Goal: Task Accomplishment & Management: Use online tool/utility

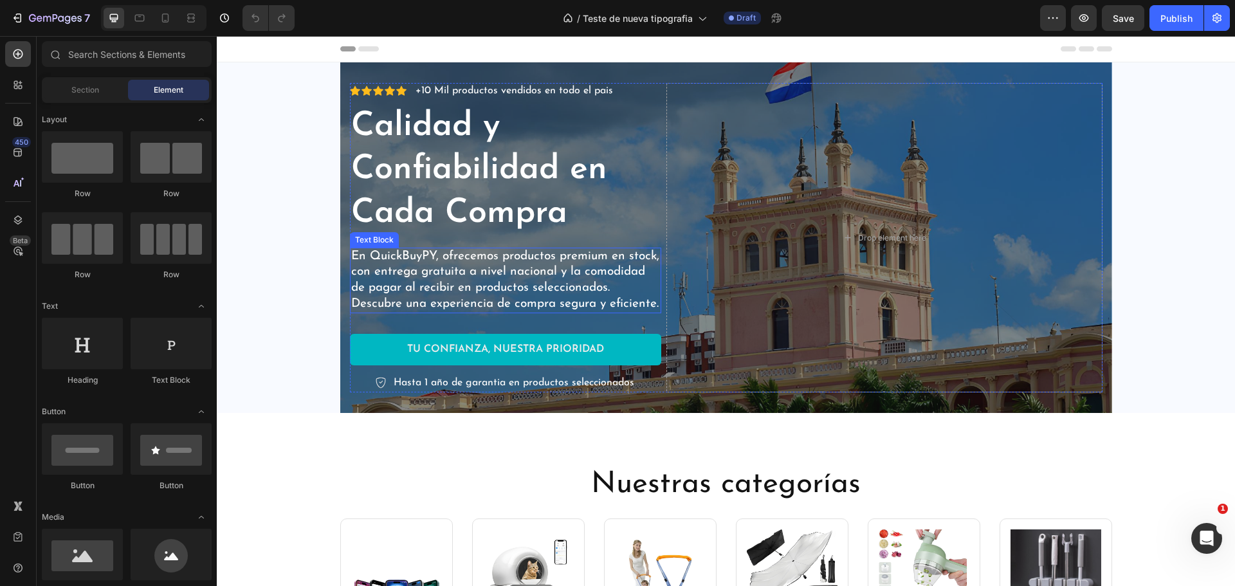
click at [458, 165] on h2 "Calidad y Confiabilidad en Cada Compra" at bounding box center [505, 170] width 311 height 133
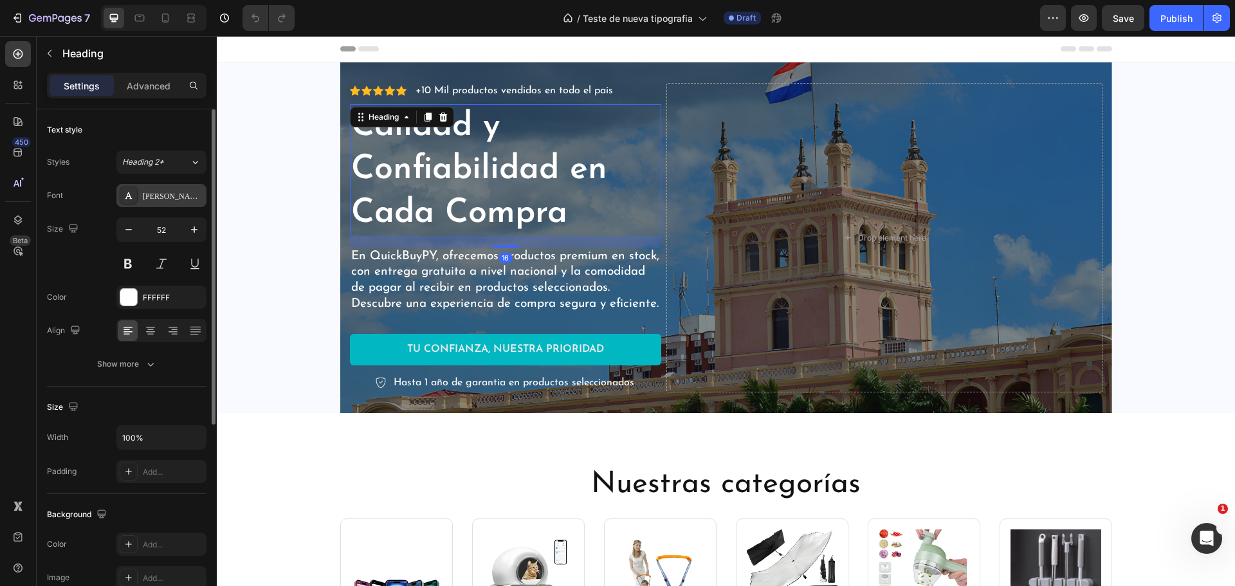
click at [160, 199] on div "[PERSON_NAME]" at bounding box center [173, 196] width 60 height 12
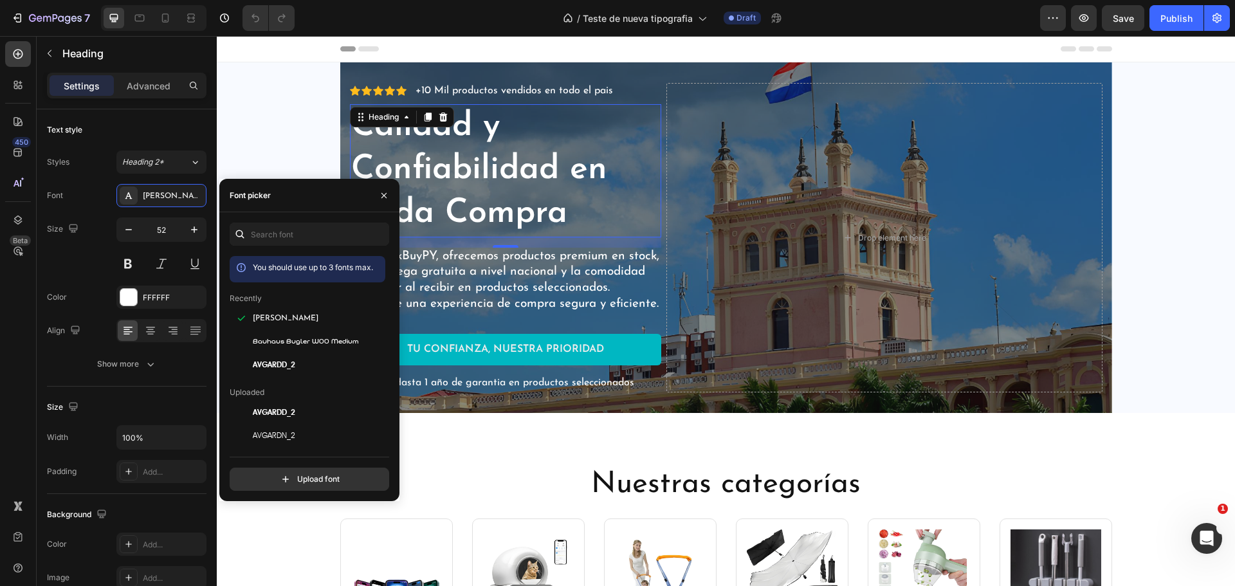
drag, startPoint x: 365, startPoint y: 322, endPoint x: 390, endPoint y: 371, distance: 55.0
click at [390, 371] on div "You should use up to 3 fonts max. Recently Josefin Sans Bauhaus Bugler W00 Medi…" at bounding box center [309, 357] width 180 height 268
click at [373, 342] on icon "button" at bounding box center [373, 342] width 1 height 3
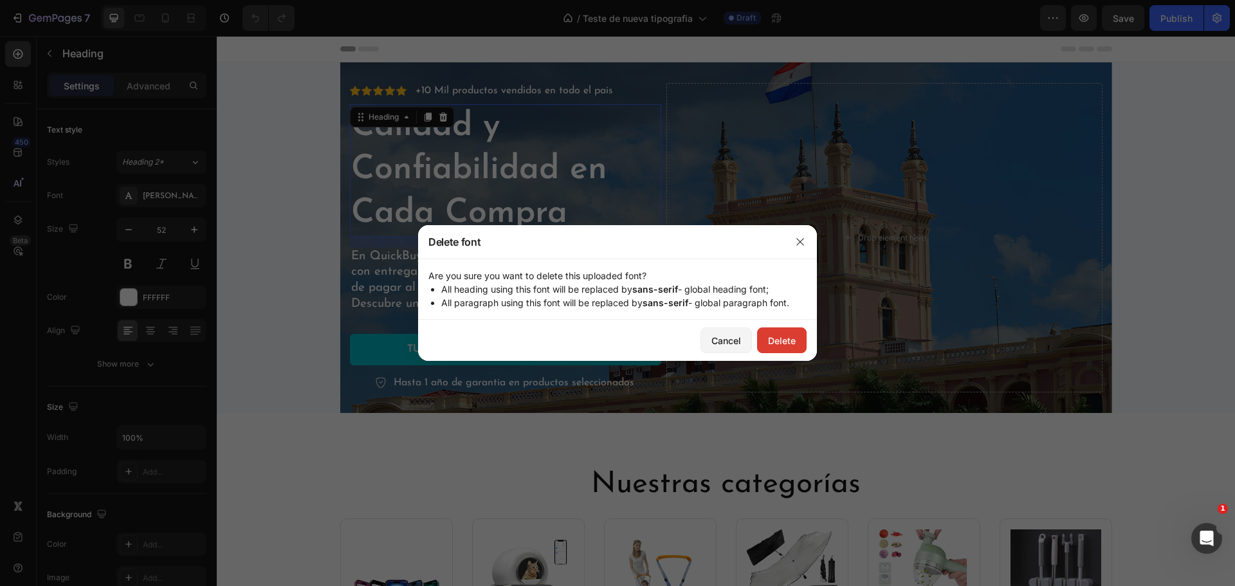
click at [785, 342] on div "Delete" at bounding box center [782, 341] width 28 height 14
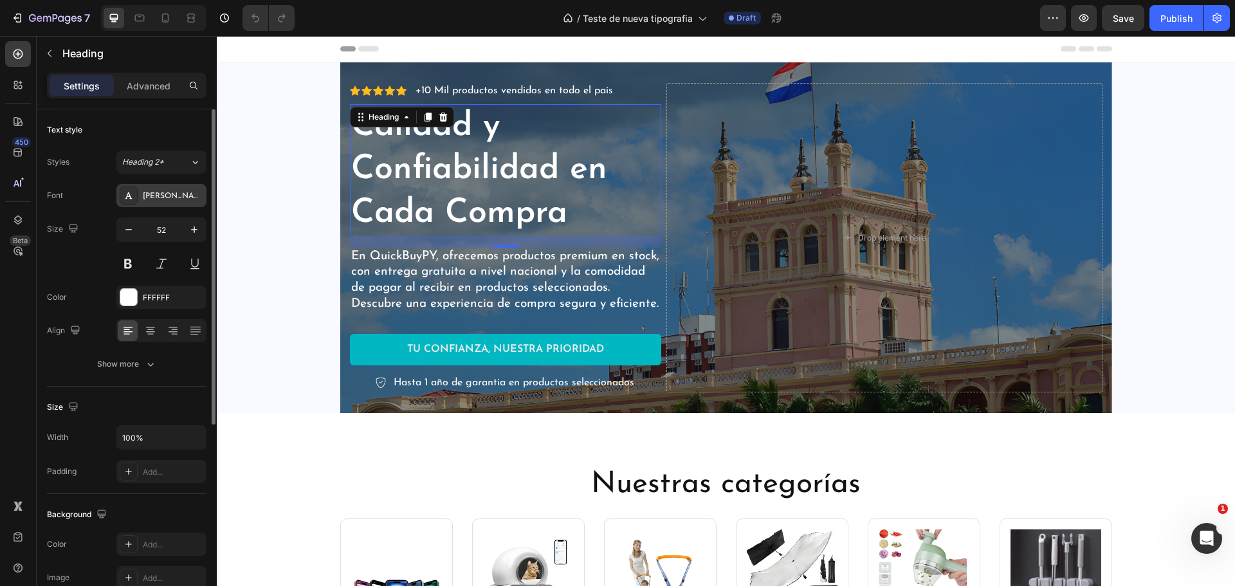
click at [185, 199] on div "[PERSON_NAME]" at bounding box center [173, 196] width 60 height 12
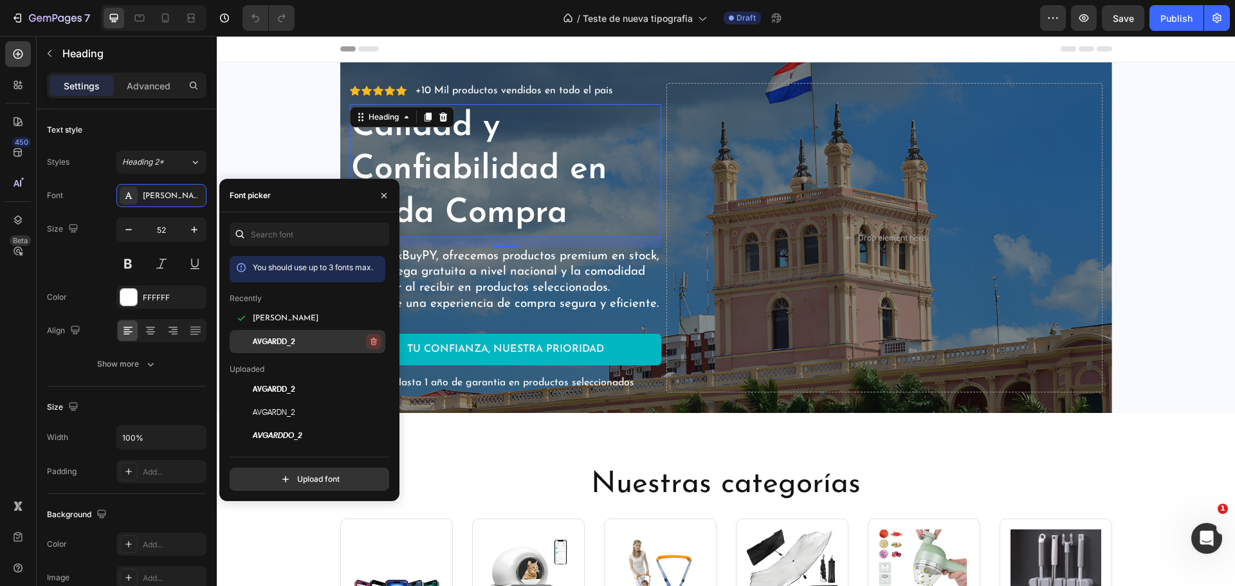
click at [371, 338] on icon "button" at bounding box center [374, 342] width 6 height 8
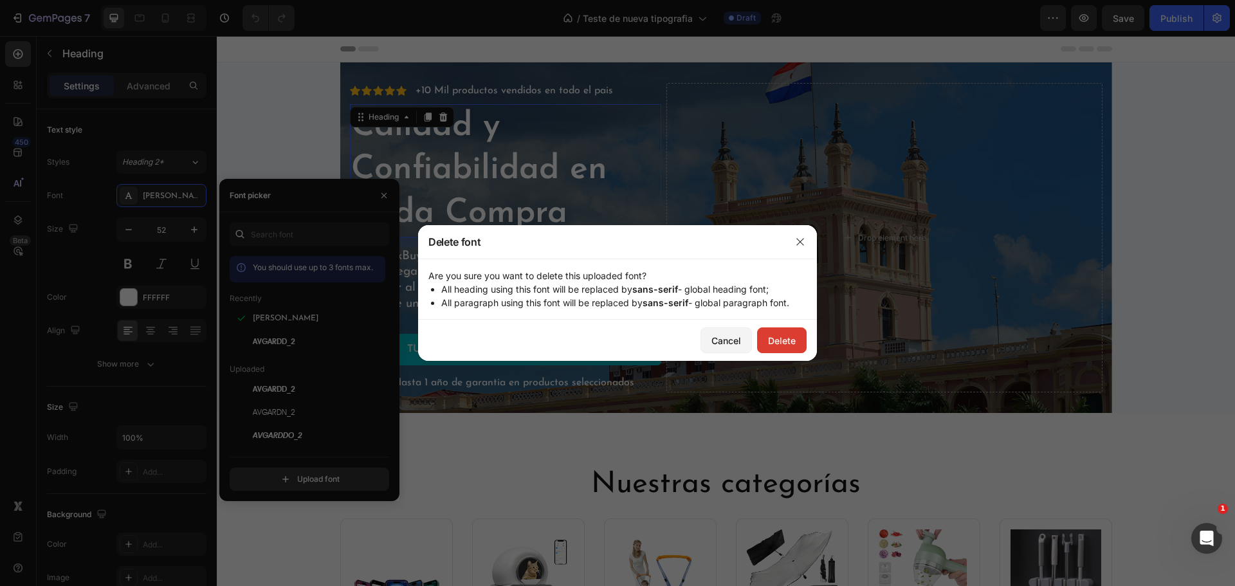
click at [773, 345] on div "Delete" at bounding box center [782, 341] width 28 height 14
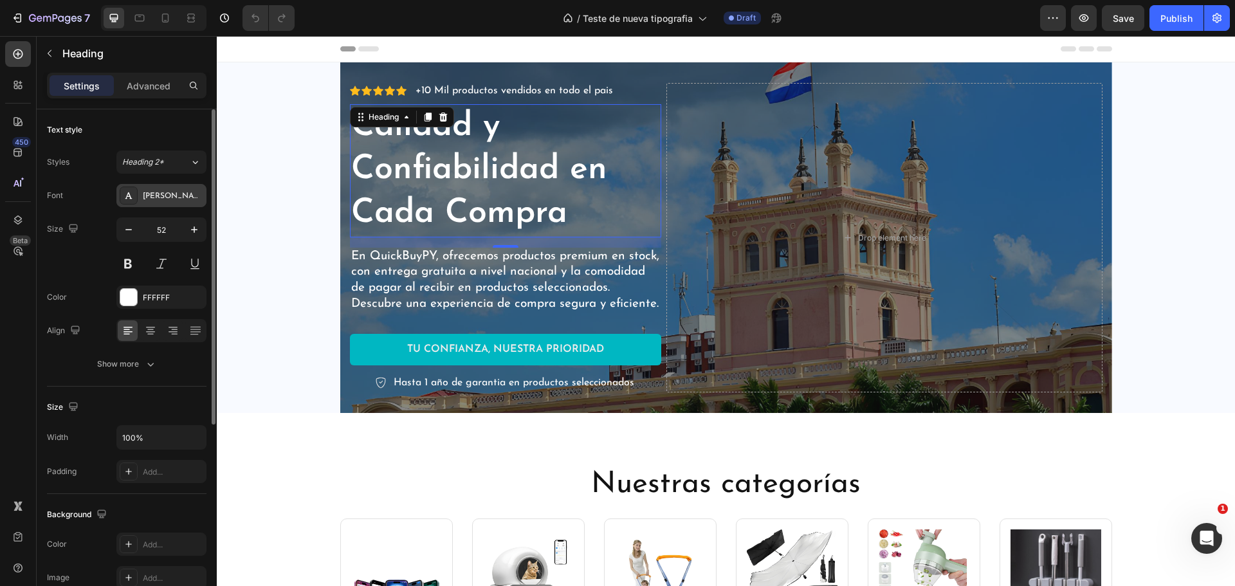
click at [180, 195] on div "[PERSON_NAME]" at bounding box center [173, 196] width 60 height 12
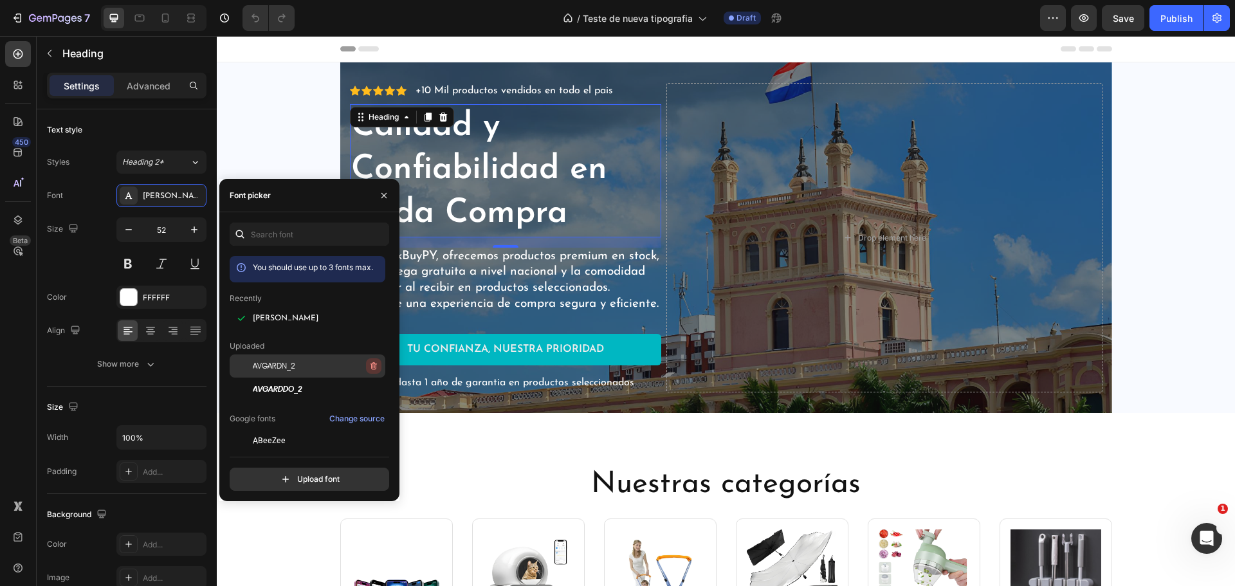
click at [369, 362] on icon "button" at bounding box center [374, 366] width 10 height 10
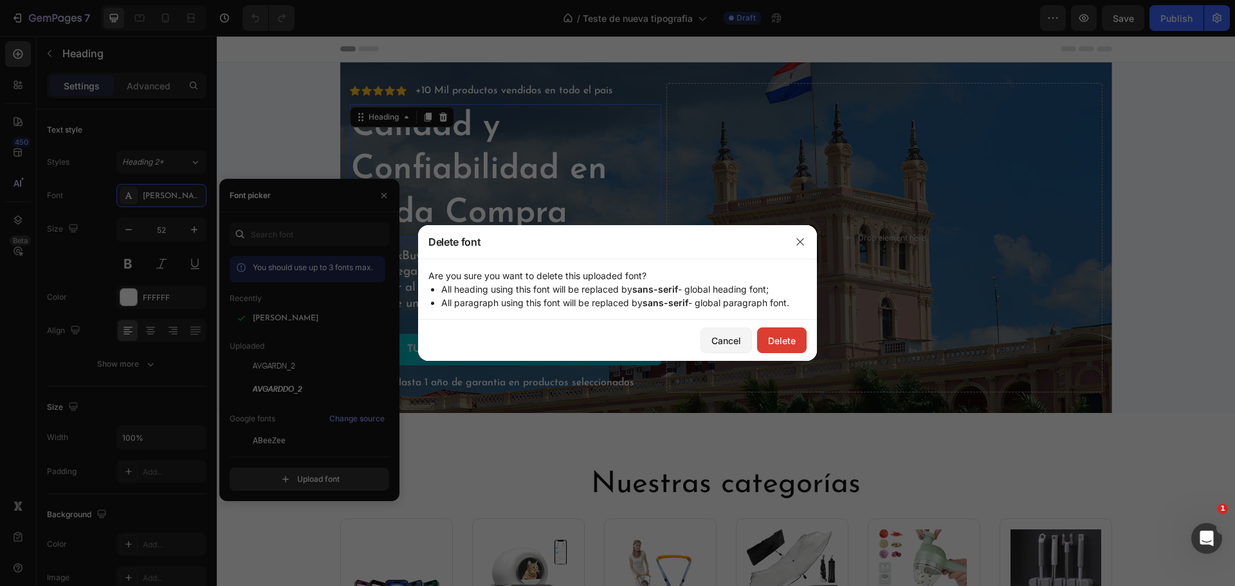
click at [783, 344] on div "Delete" at bounding box center [782, 341] width 28 height 14
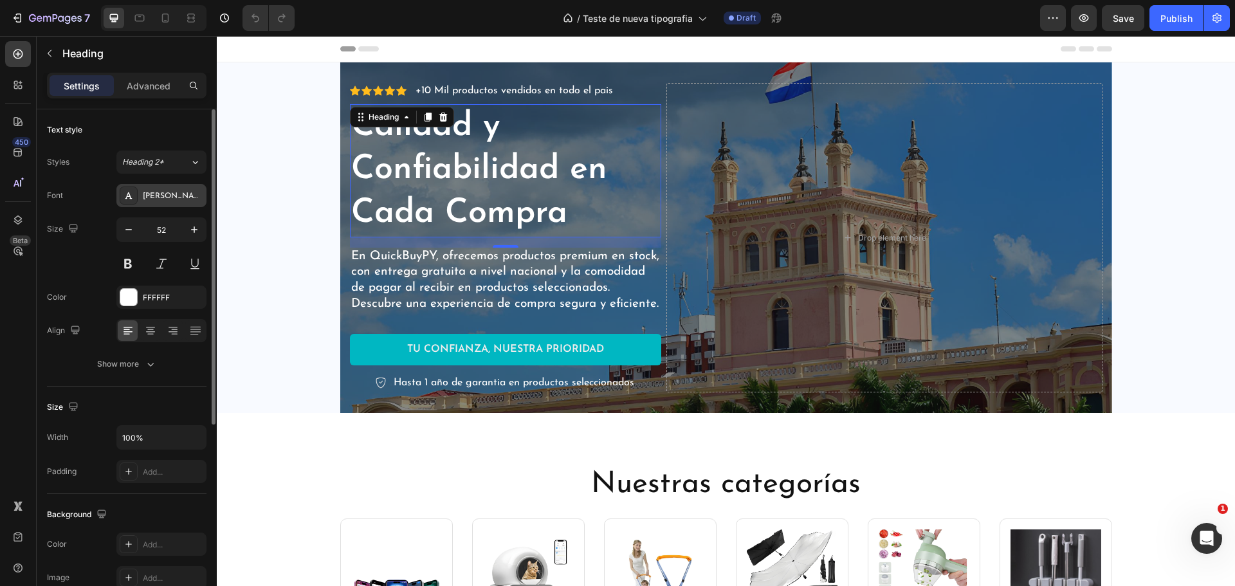
click at [190, 198] on div "[PERSON_NAME]" at bounding box center [173, 196] width 60 height 12
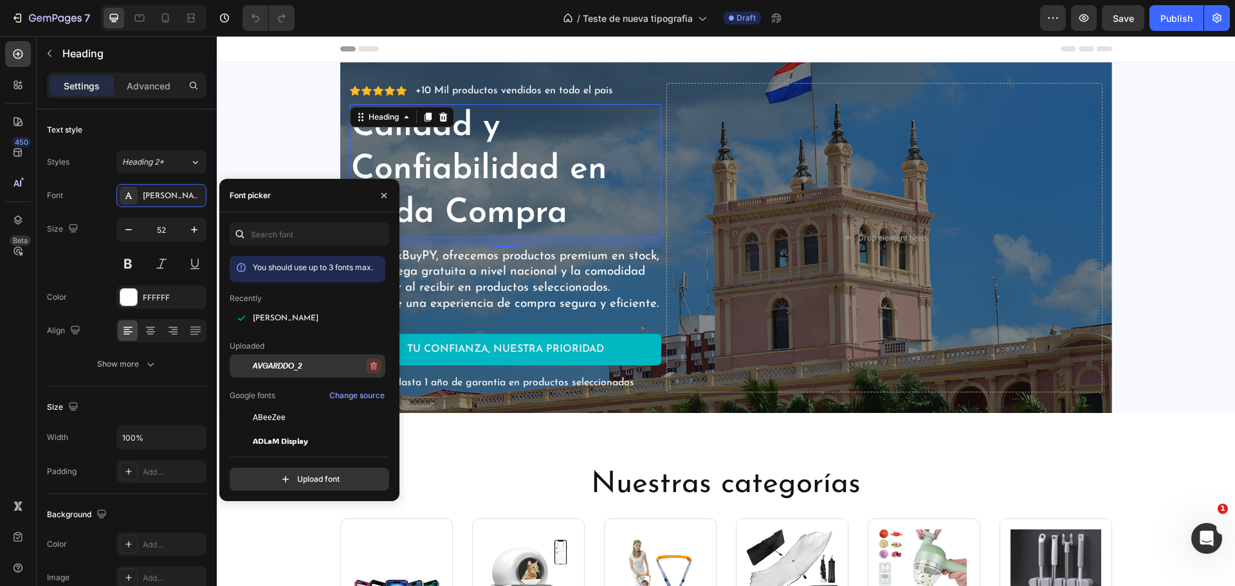
click at [371, 363] on icon "button" at bounding box center [374, 366] width 6 height 8
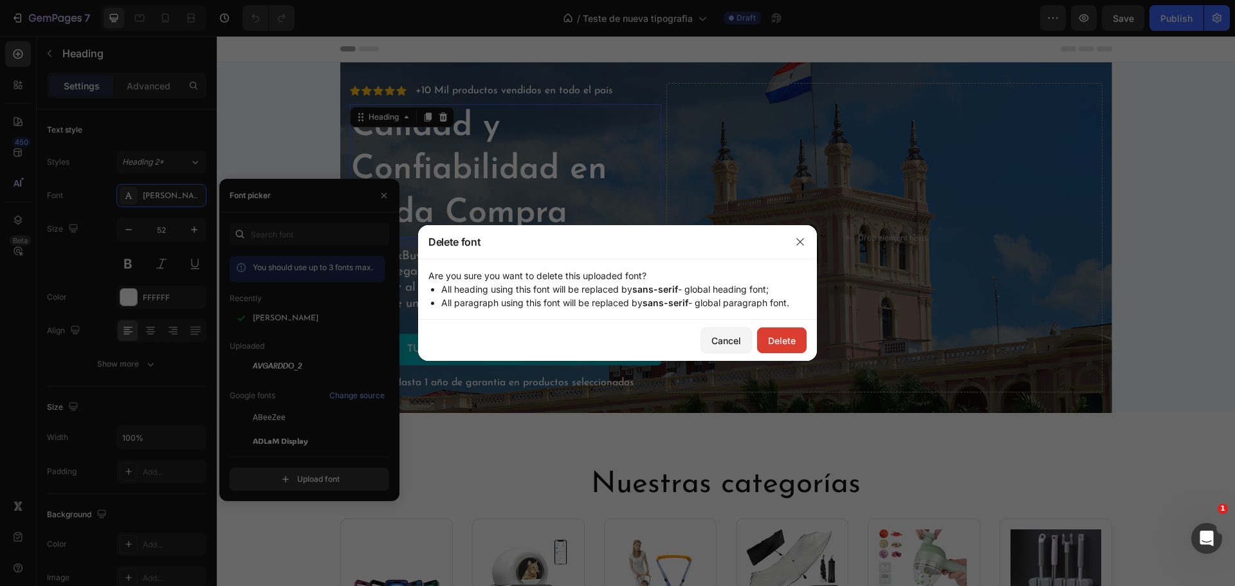
click at [770, 344] on div "Delete" at bounding box center [782, 341] width 28 height 14
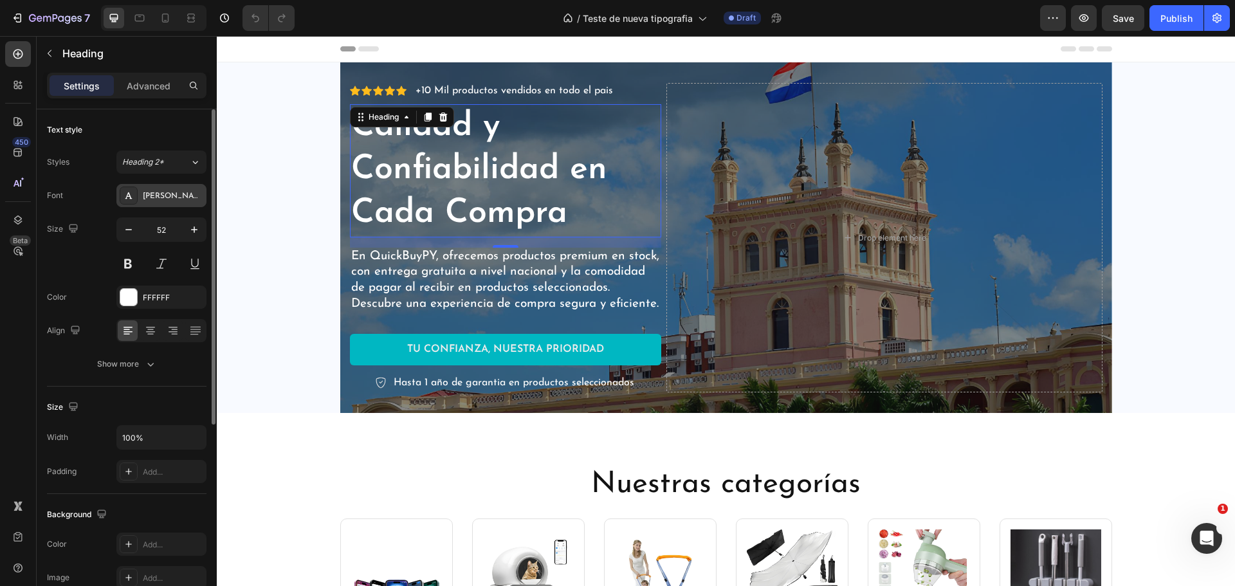
click at [187, 198] on div "[PERSON_NAME]" at bounding box center [173, 196] width 60 height 12
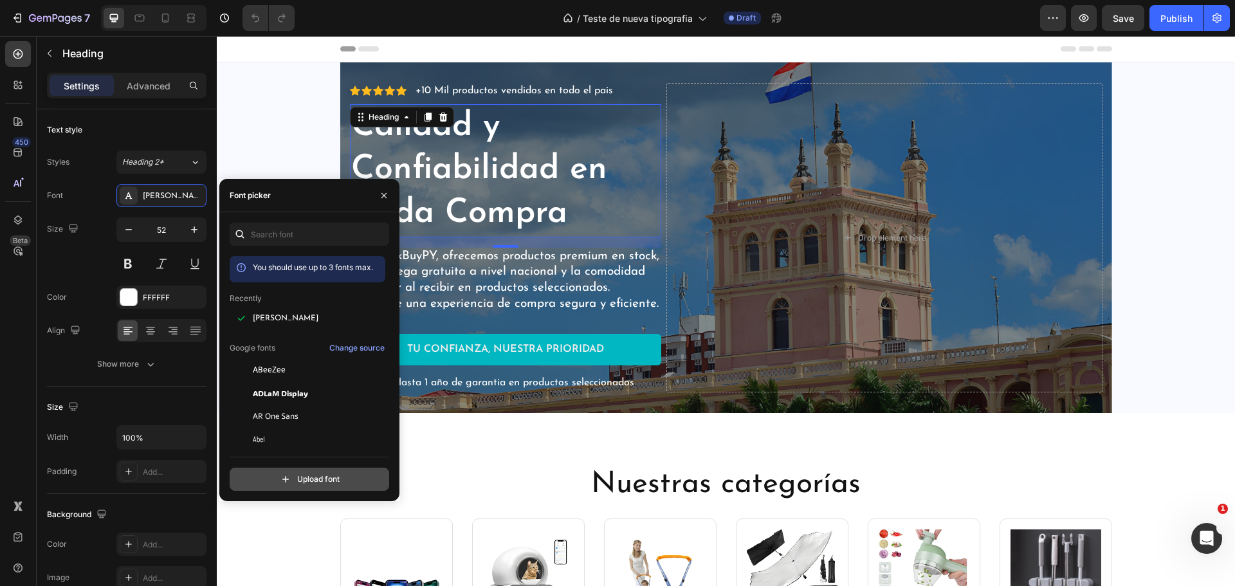
click at [323, 482] on input "file" at bounding box center [337, 479] width 322 height 22
type input "C:\fakepath\OFFICINASANSSTD-BOLD.OTF"
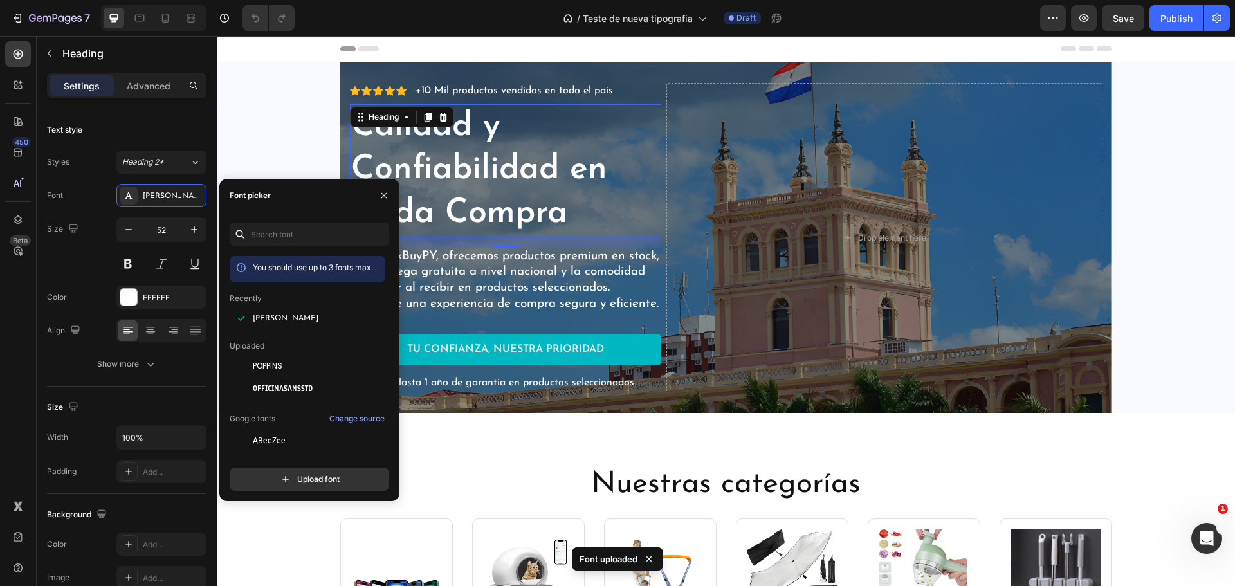
click at [578, 180] on h2 "Calidad y Confiabilidad en Cada Compra" at bounding box center [505, 170] width 311 height 133
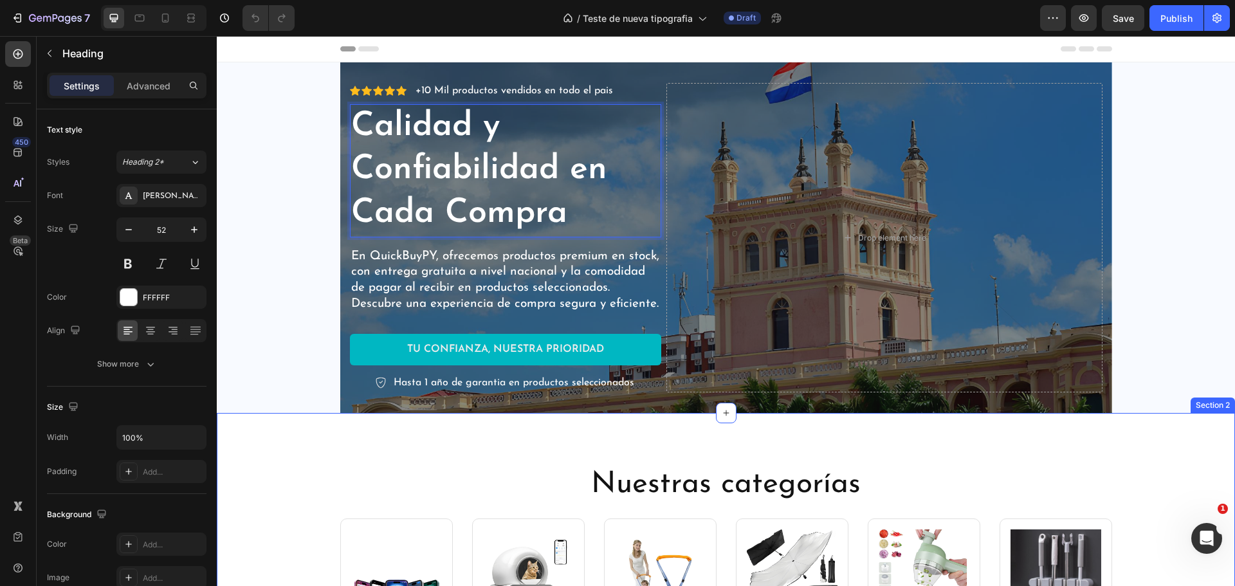
click at [579, 438] on div "Nuestras categorías Heading Image Tecnologia Text block Row Image Mascotas Text…" at bounding box center [726, 559] width 1019 height 293
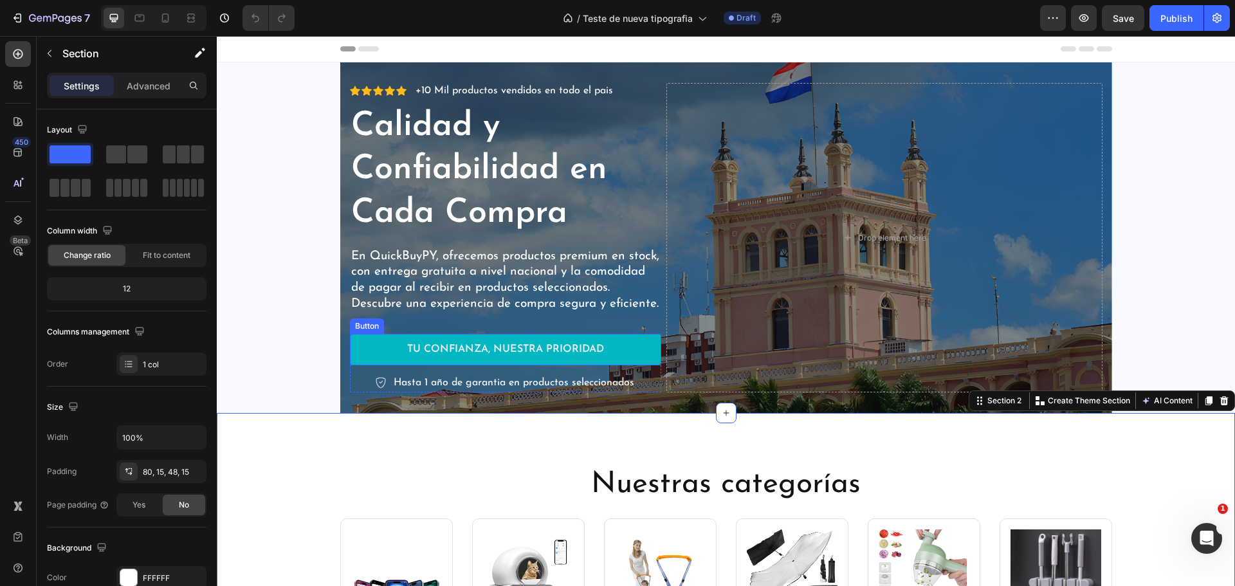
click at [555, 171] on p "Calidad y Confiabilidad en Cada Compra" at bounding box center [505, 171] width 309 height 131
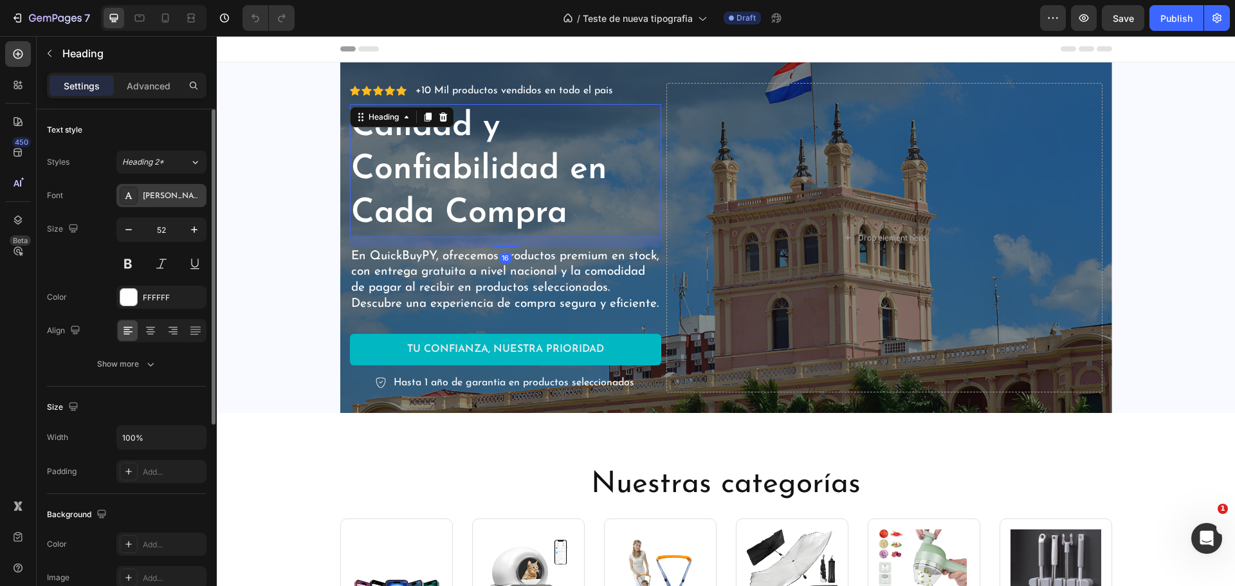
click at [162, 192] on div "[PERSON_NAME]" at bounding box center [173, 196] width 60 height 12
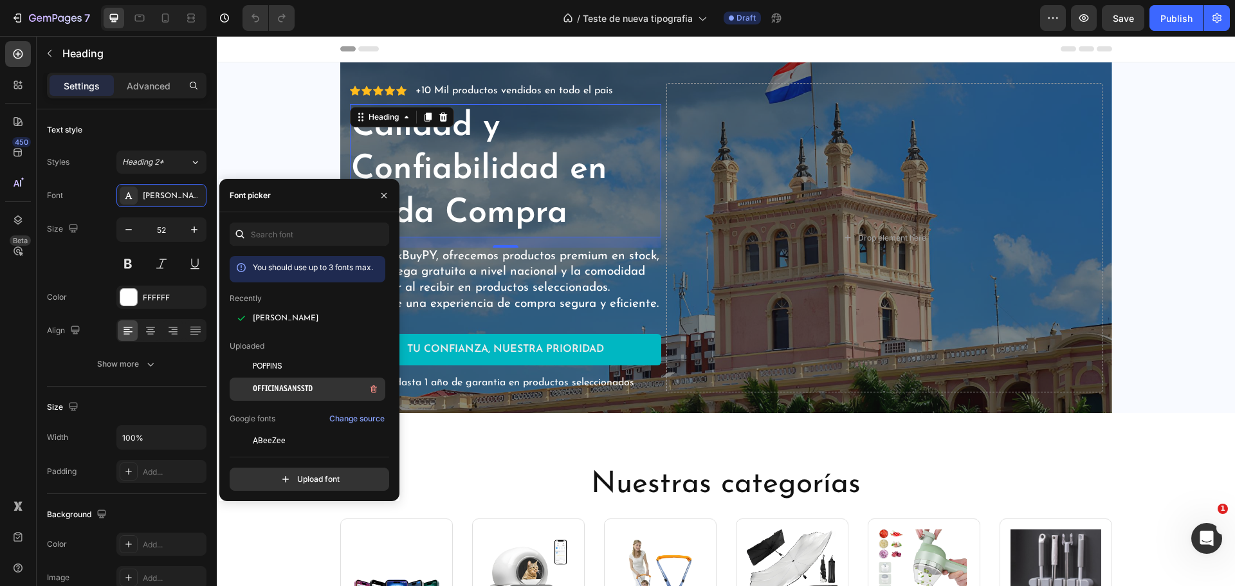
click at [286, 393] on span "OFFICINASANSSTD" at bounding box center [283, 389] width 60 height 12
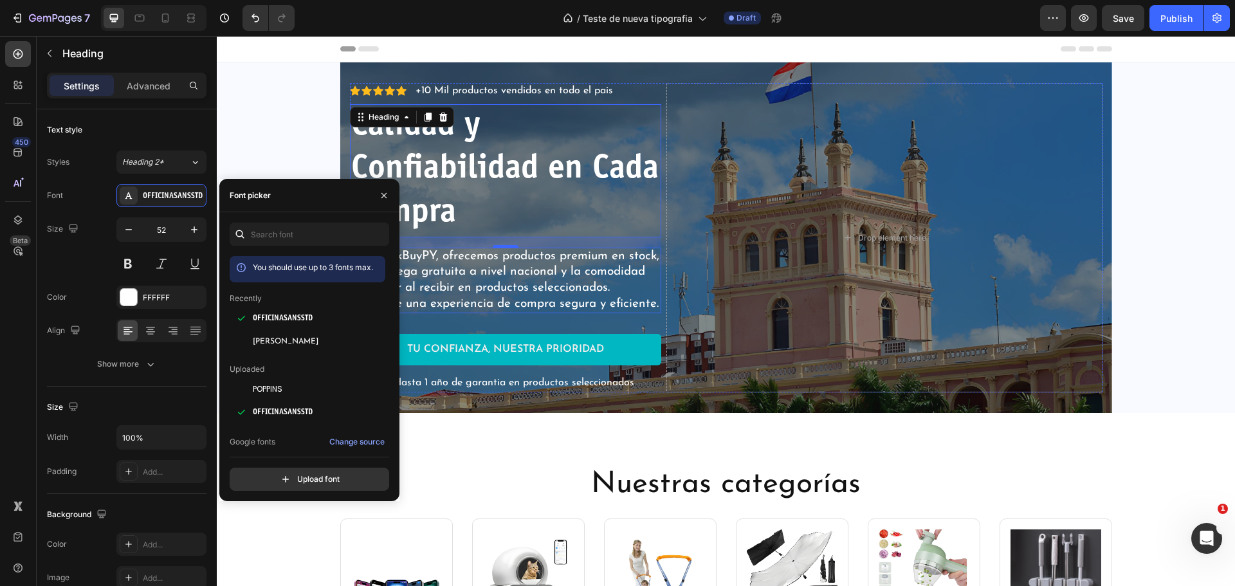
click at [551, 264] on p "En QuickBuyPY, ofrecemos productos premium en stock, con entrega gratuita a niv…" at bounding box center [505, 281] width 309 height 64
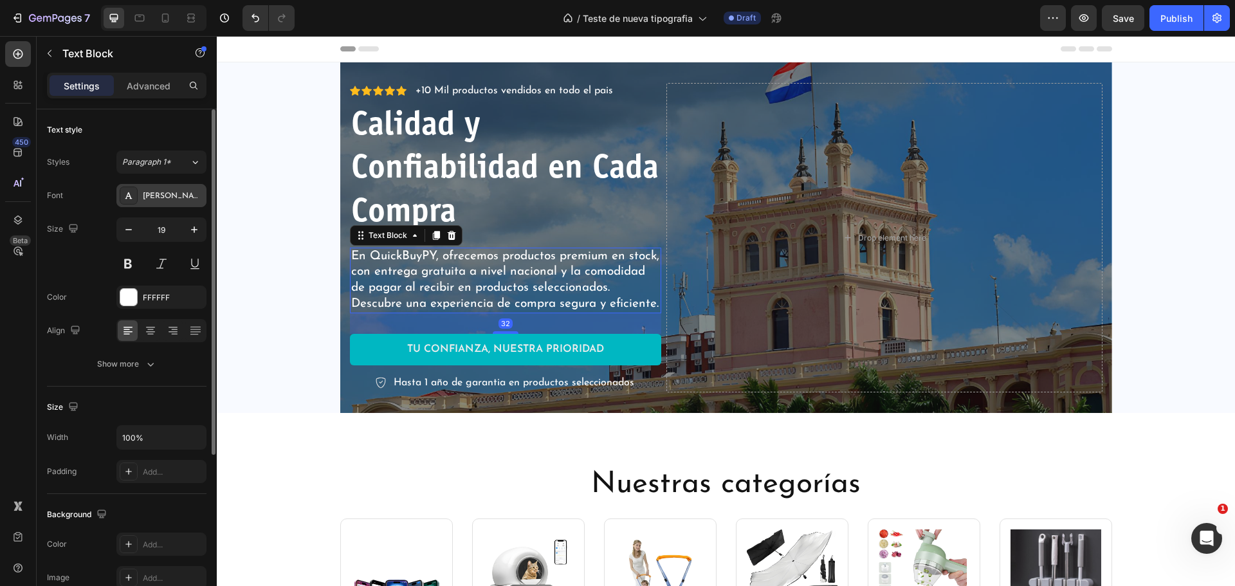
click at [174, 189] on div "[PERSON_NAME]" at bounding box center [161, 195] width 90 height 23
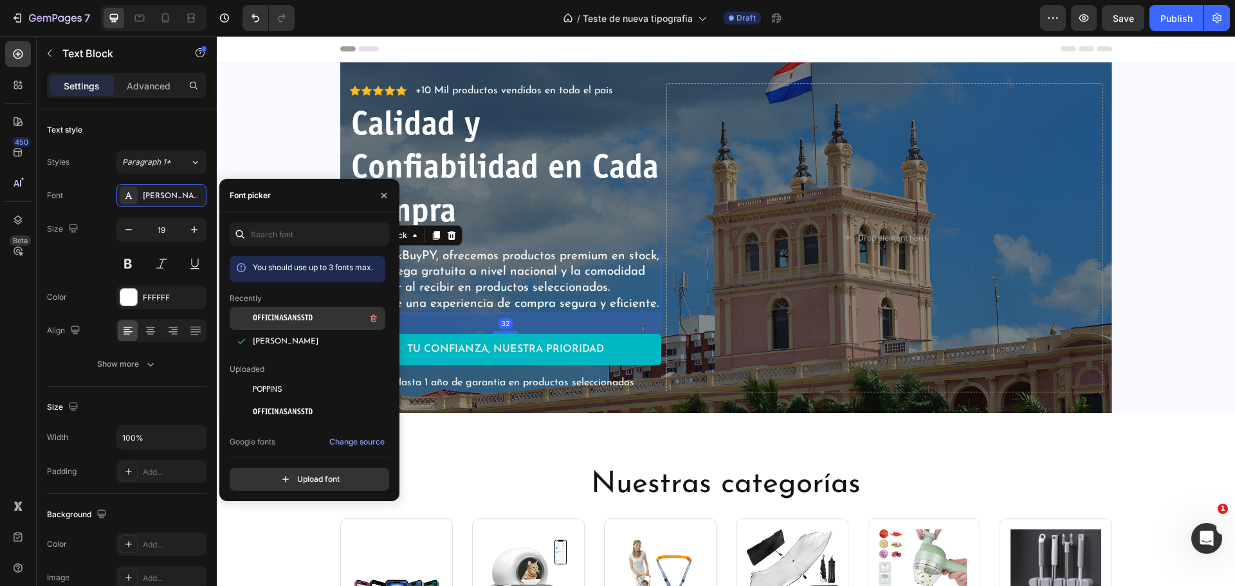
click at [313, 313] on div "OFFICINASANSSTD" at bounding box center [318, 318] width 130 height 15
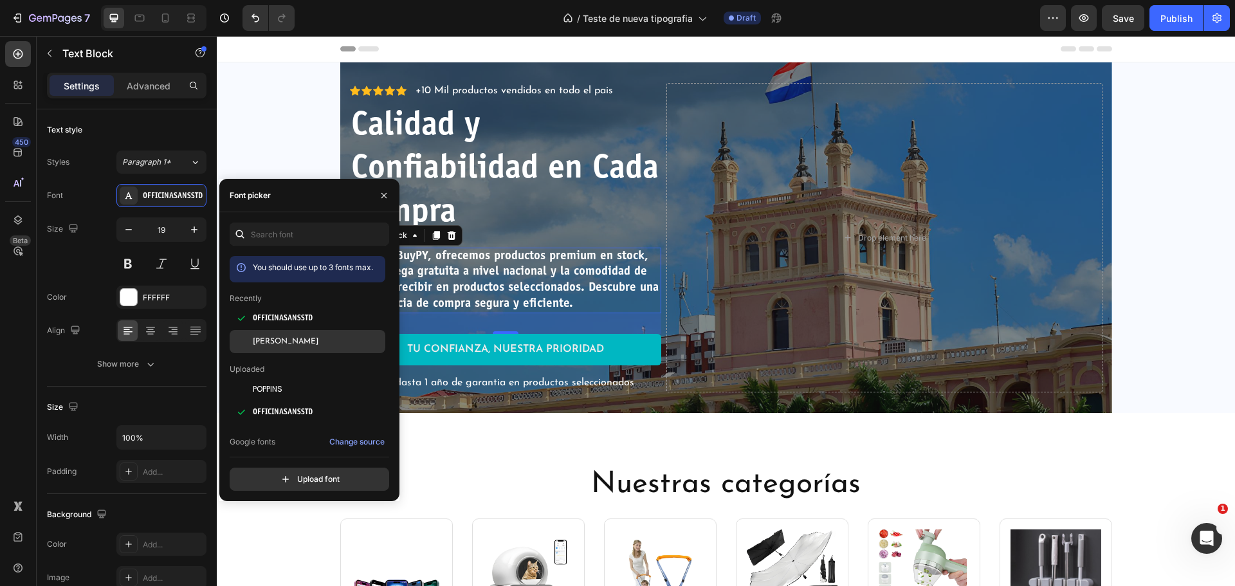
click at [313, 340] on div "[PERSON_NAME]" at bounding box center [318, 342] width 130 height 12
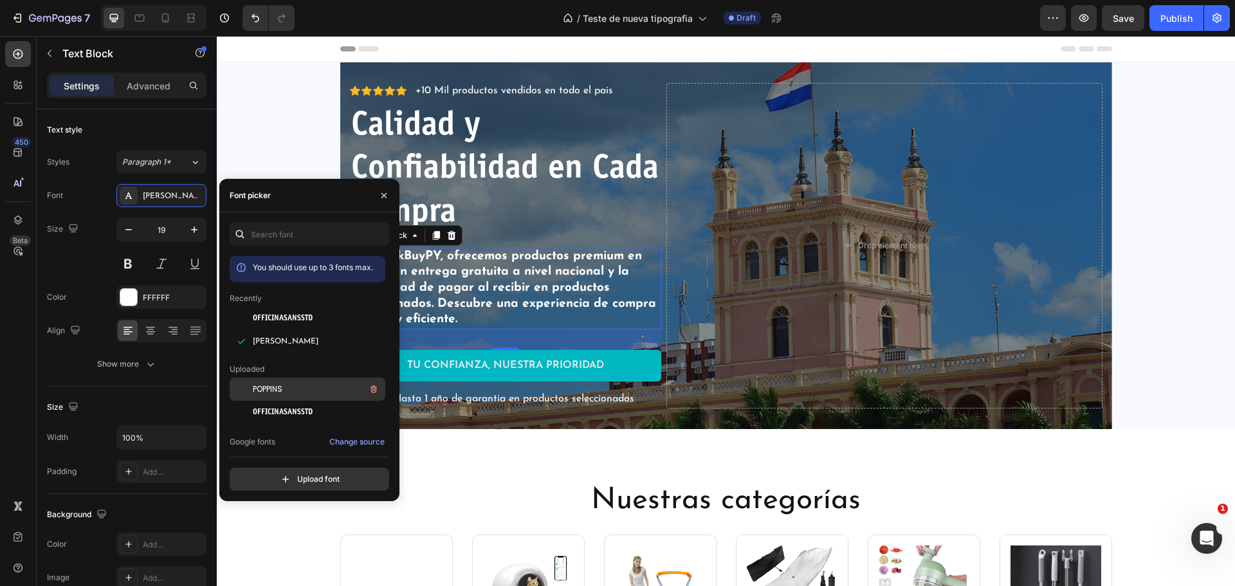
click at [315, 391] on div "POPPINS" at bounding box center [318, 389] width 130 height 15
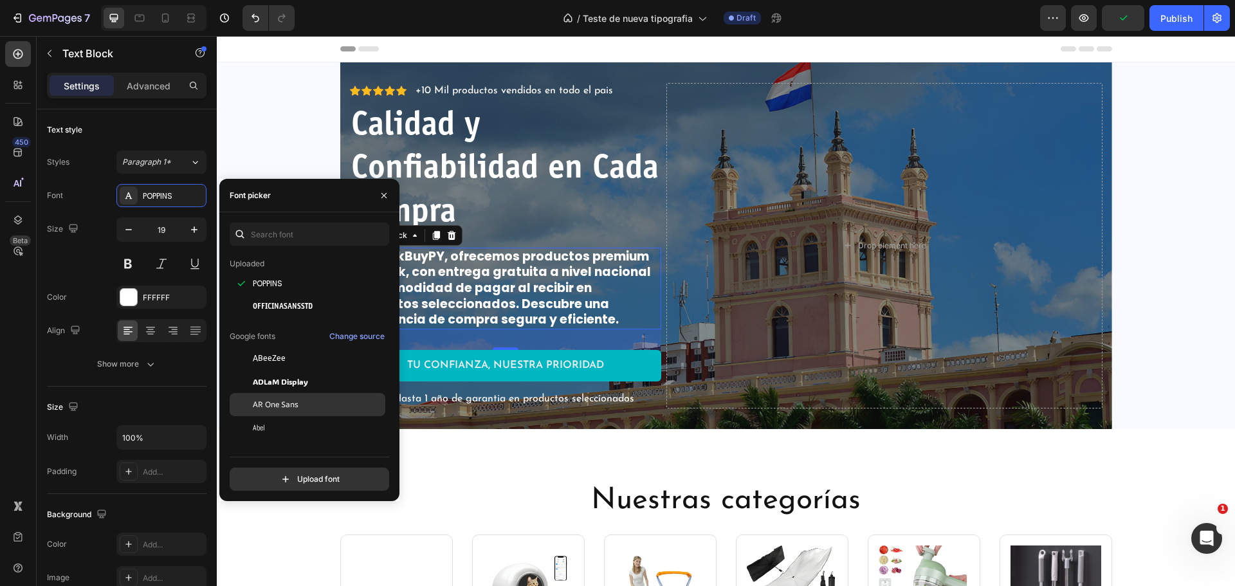
scroll to position [64, 0]
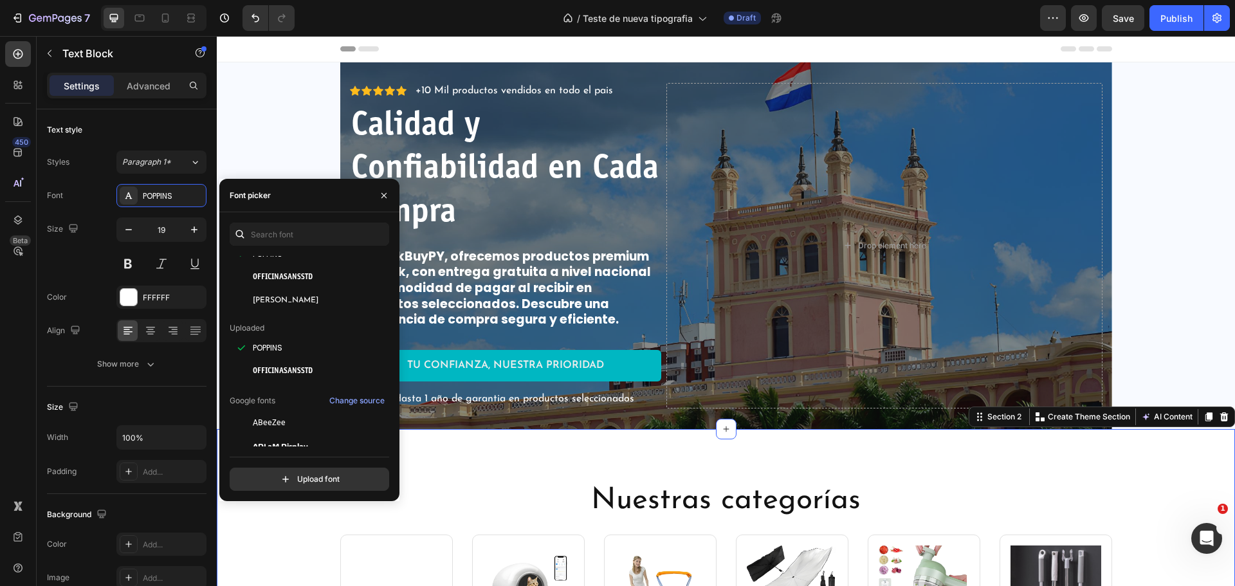
click at [466, 432] on div "Nuestras categorías Heading Image Tecnologia Text block Row Image Mascotas Text…" at bounding box center [726, 575] width 1019 height 293
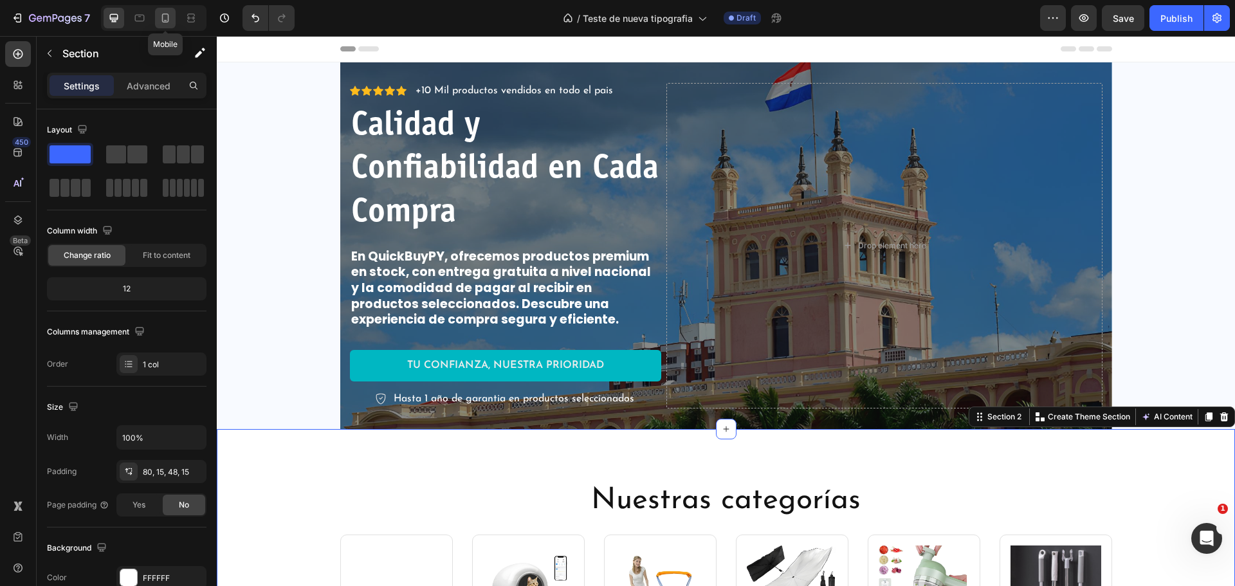
click at [170, 21] on icon at bounding box center [165, 18] width 13 height 13
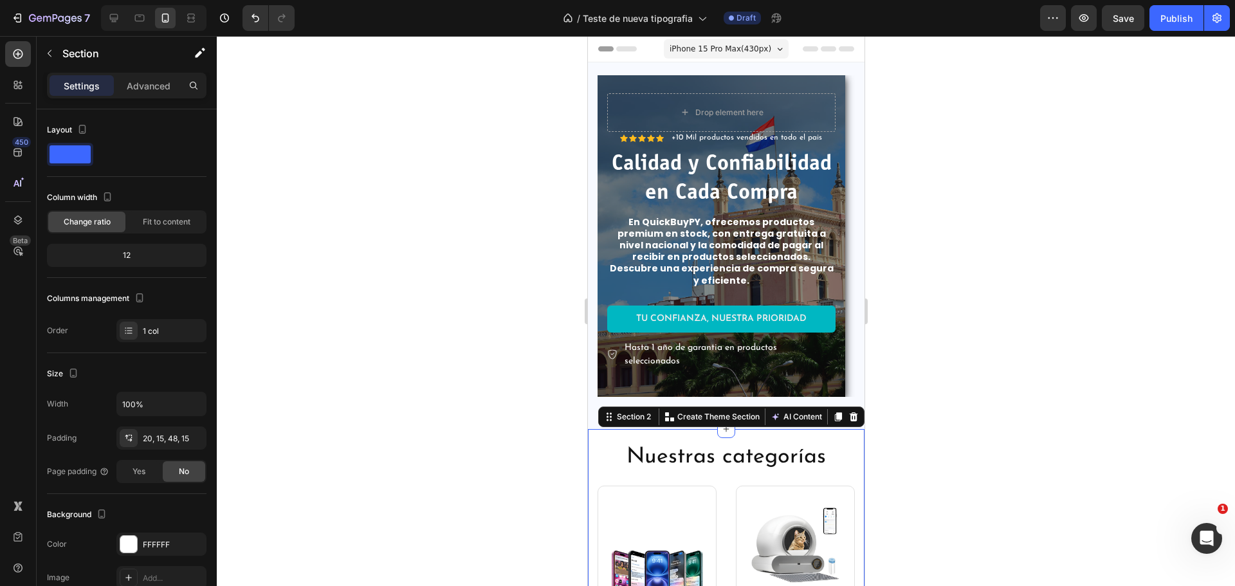
click at [984, 270] on div at bounding box center [726, 311] width 1019 height 550
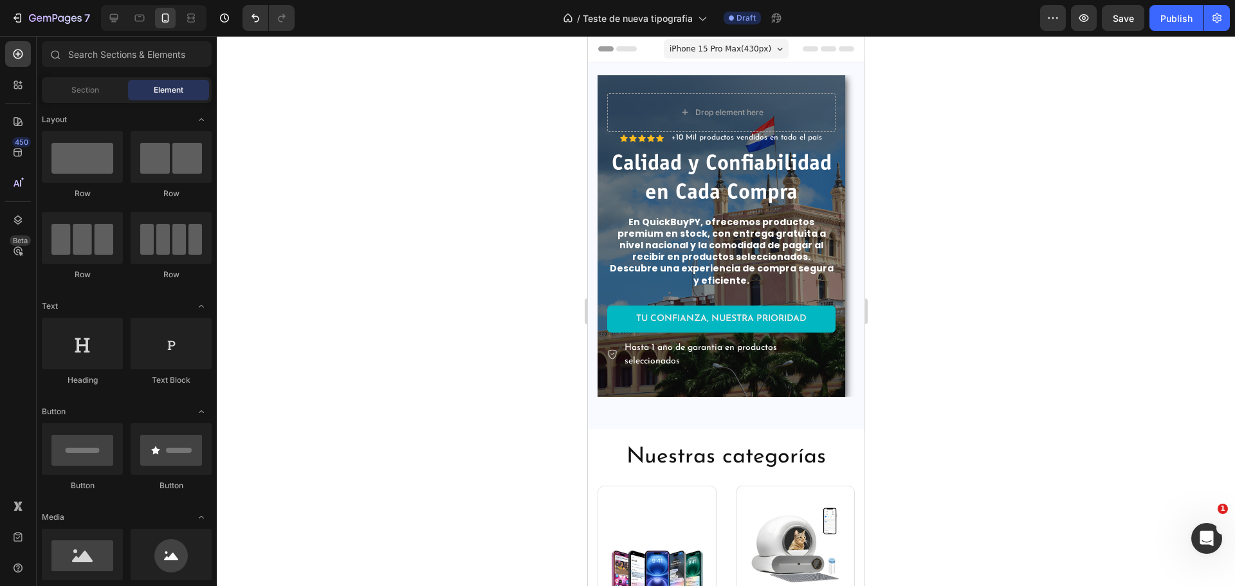
click at [1020, 160] on div at bounding box center [726, 311] width 1019 height 550
click at [820, 259] on p "En QuickBuyPY, ofrecemos productos premium en stock, con entrega gratuita a niv…" at bounding box center [721, 251] width 226 height 70
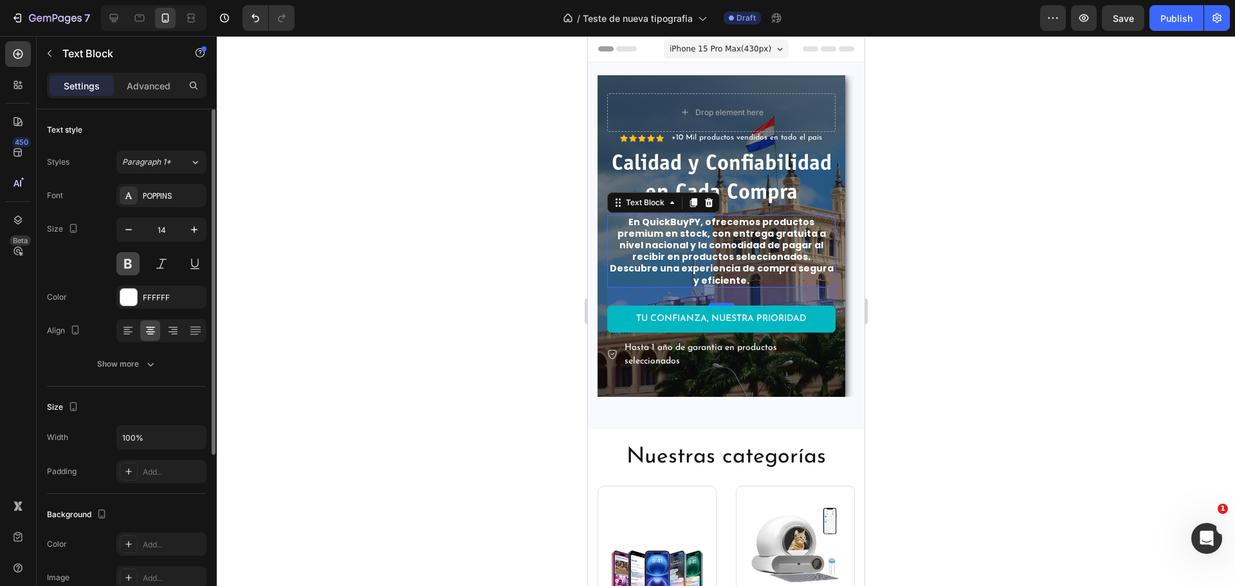
click at [131, 264] on button at bounding box center [127, 263] width 23 height 23
click at [284, 285] on div at bounding box center [726, 311] width 1019 height 550
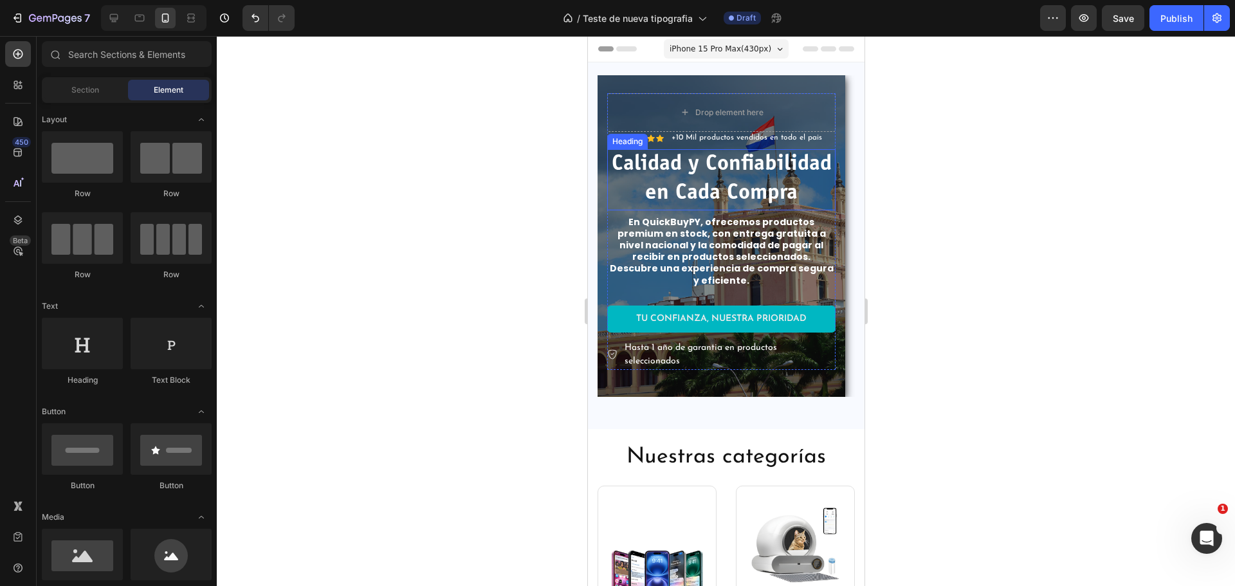
click at [660, 187] on p "Calidad y Confiabilidad en Cada Compra" at bounding box center [721, 180] width 226 height 59
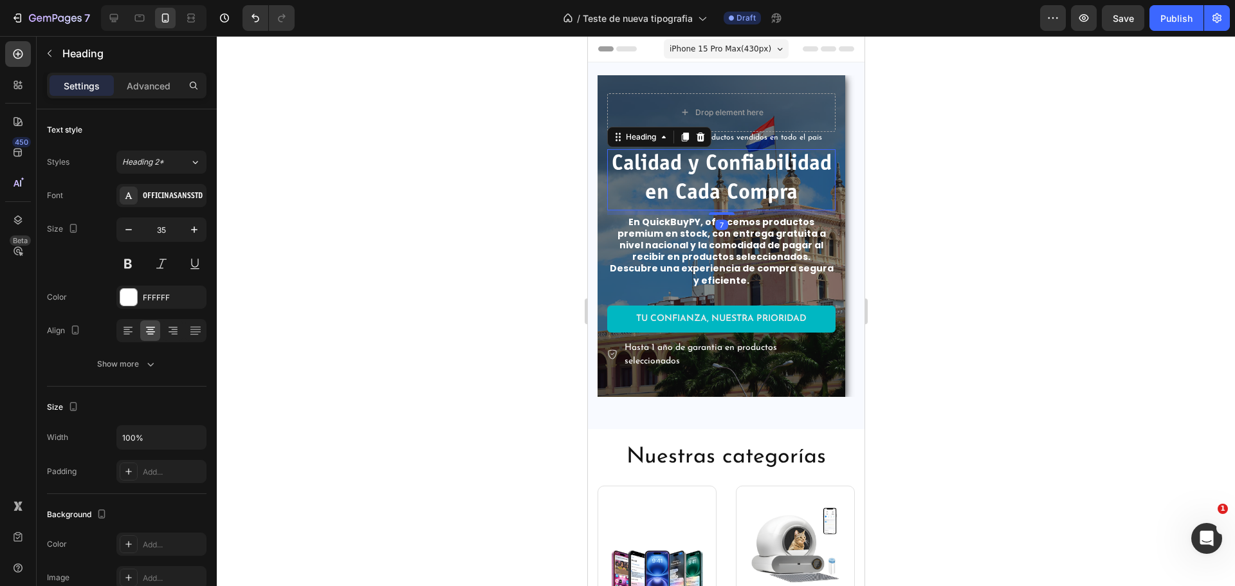
click at [962, 214] on div at bounding box center [726, 311] width 1019 height 550
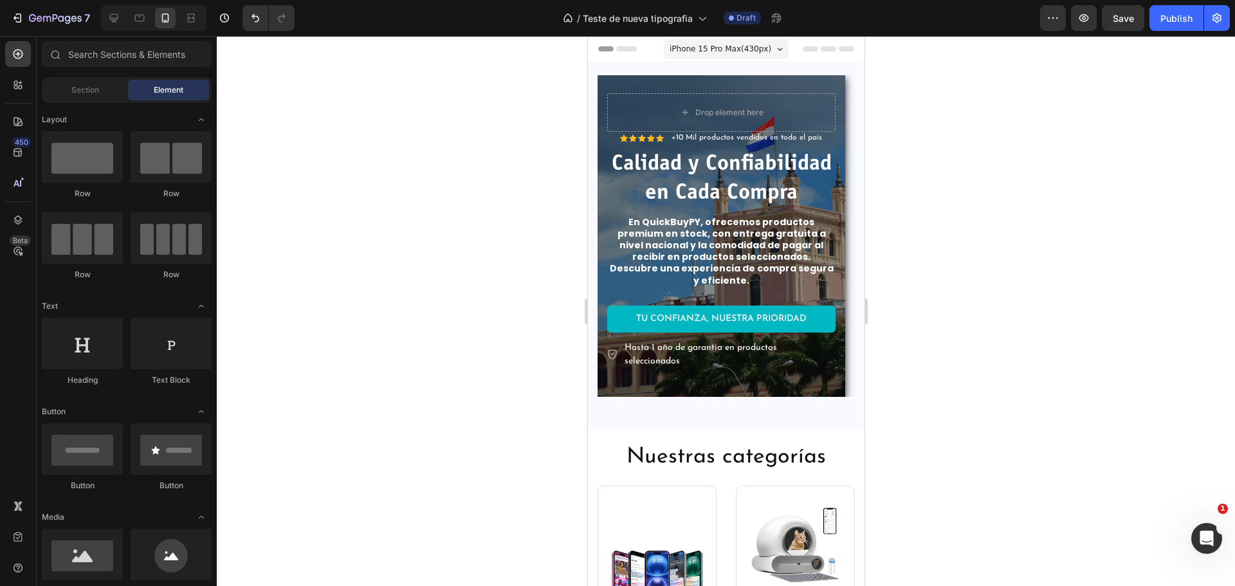
click at [1096, 266] on div at bounding box center [726, 311] width 1019 height 550
click at [116, 14] on icon at bounding box center [114, 18] width 8 height 8
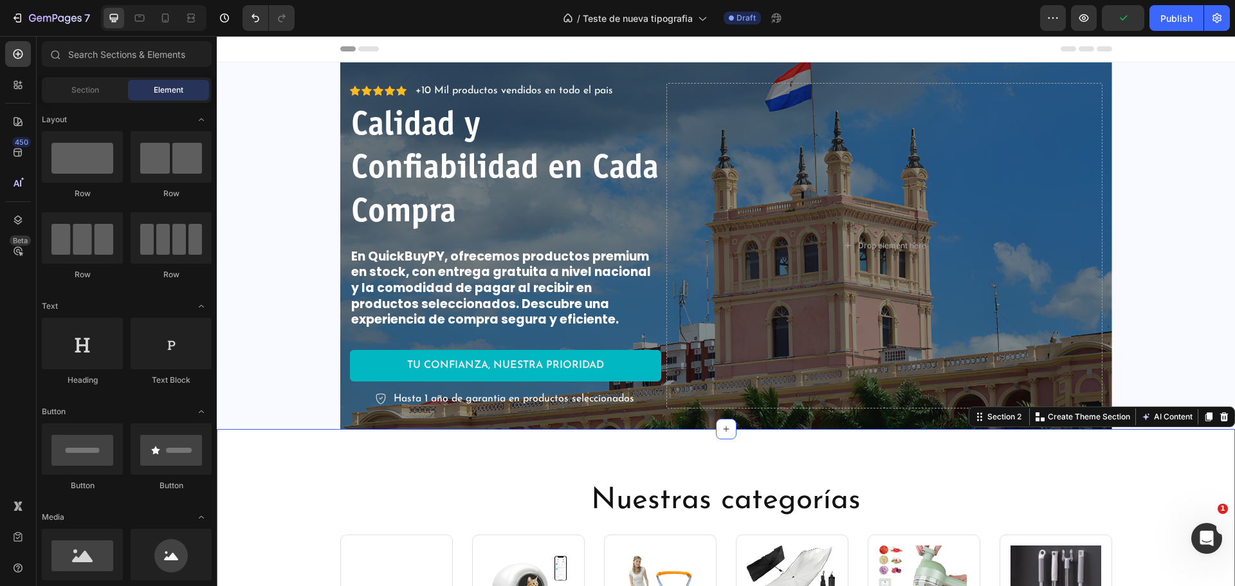
click at [1111, 466] on div "Nuestras categorías Heading Image Tecnologia Text block Row Image Mascotas Text…" at bounding box center [726, 575] width 1019 height 293
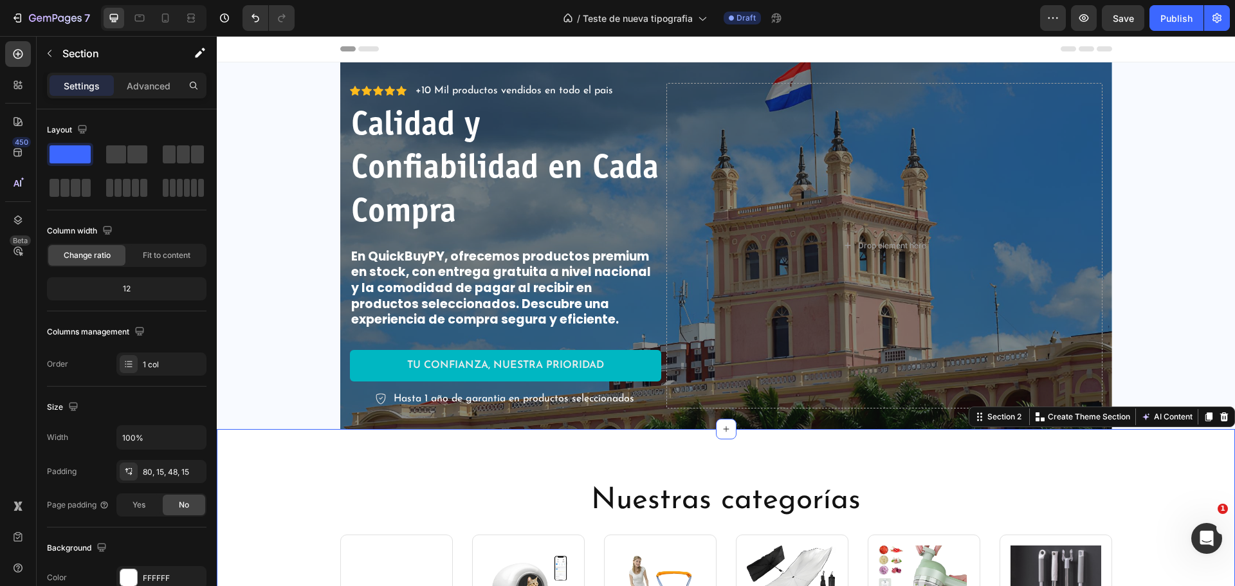
click at [819, 448] on div "Nuestras categorías Heading Image Tecnologia Text block Row Image Mascotas Text…" at bounding box center [726, 575] width 1019 height 293
click at [508, 366] on p "Tu Confianza, Nuestra Prioridad" at bounding box center [505, 366] width 197 height 14
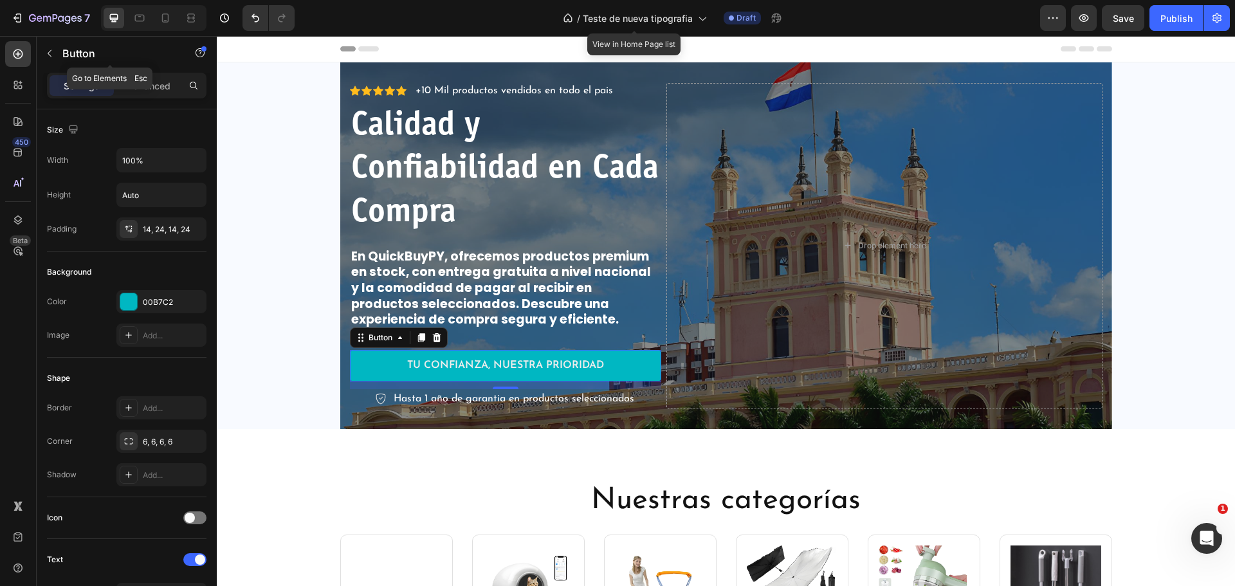
click at [50, 44] on button "button" at bounding box center [49, 53] width 21 height 21
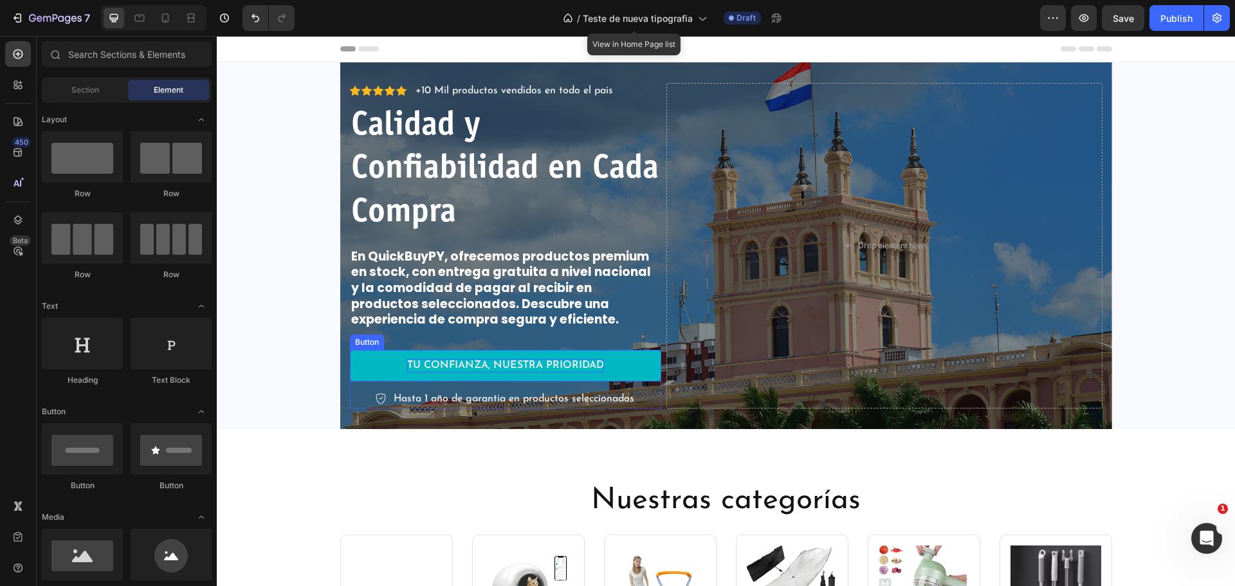
click at [474, 361] on p "Tu Confianza, Nuestra Prioridad" at bounding box center [505, 366] width 197 height 14
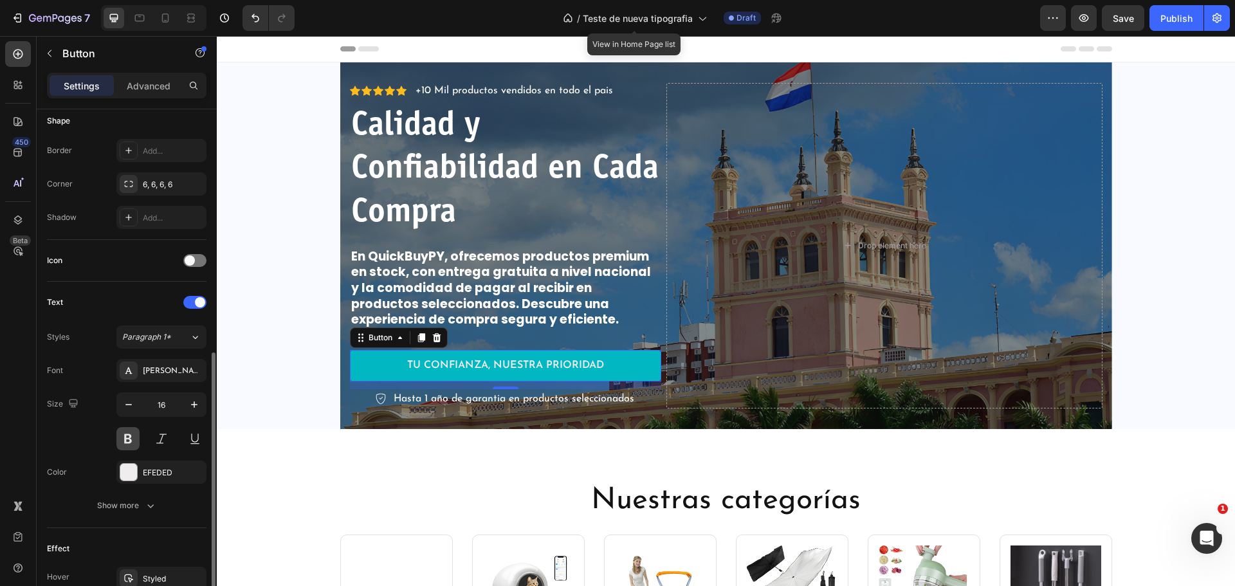
scroll to position [409, 0]
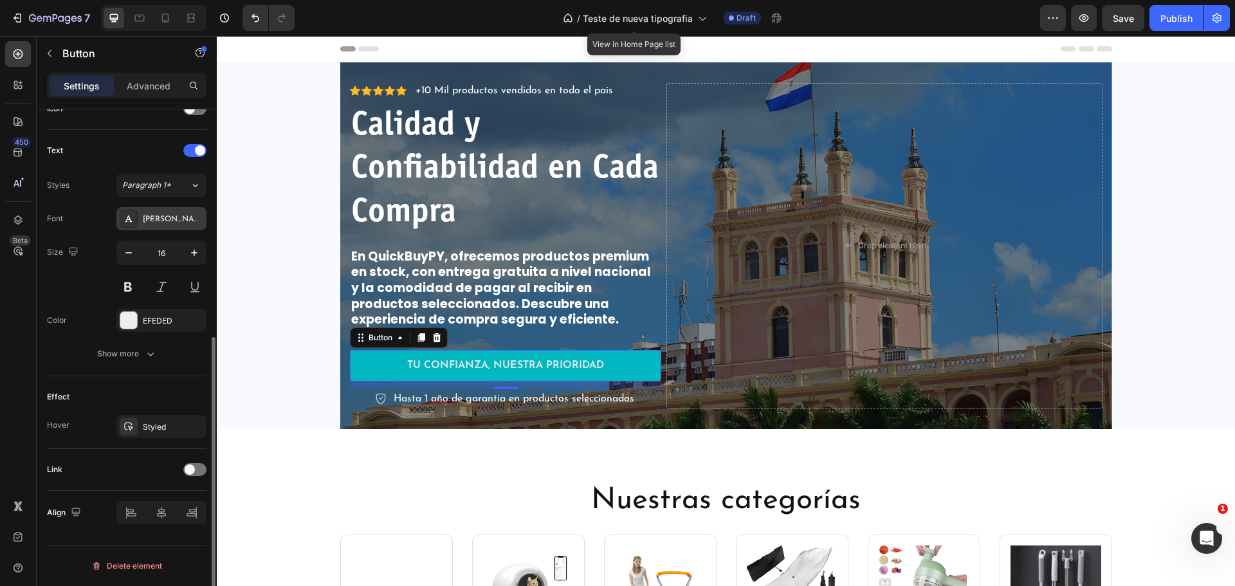
click at [162, 208] on div "[PERSON_NAME]" at bounding box center [161, 218] width 90 height 23
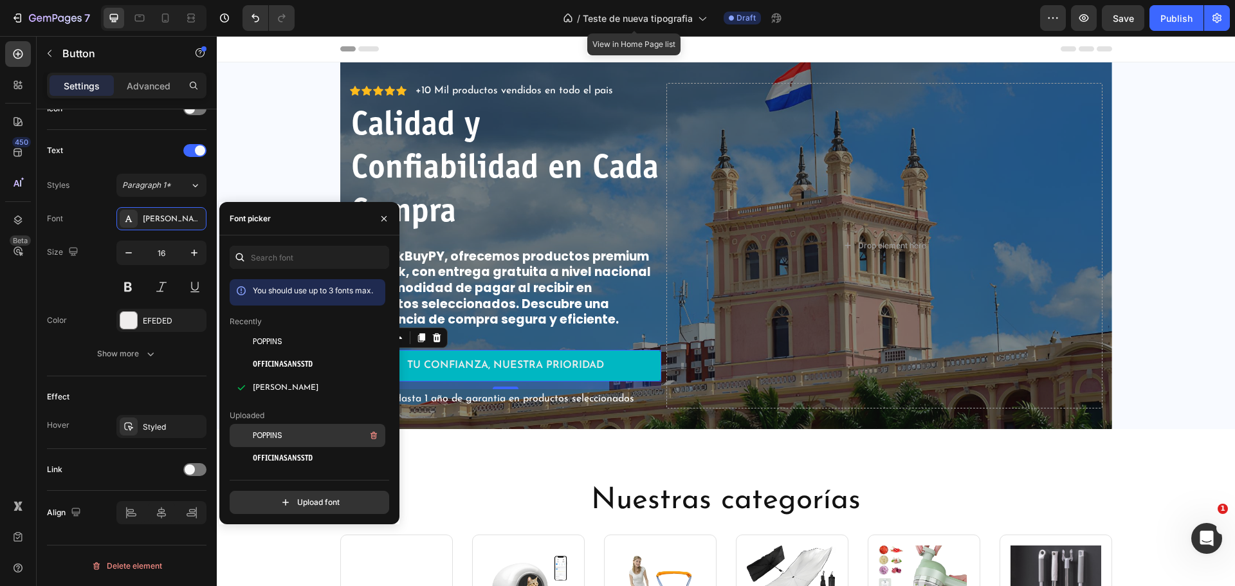
scroll to position [64, 0]
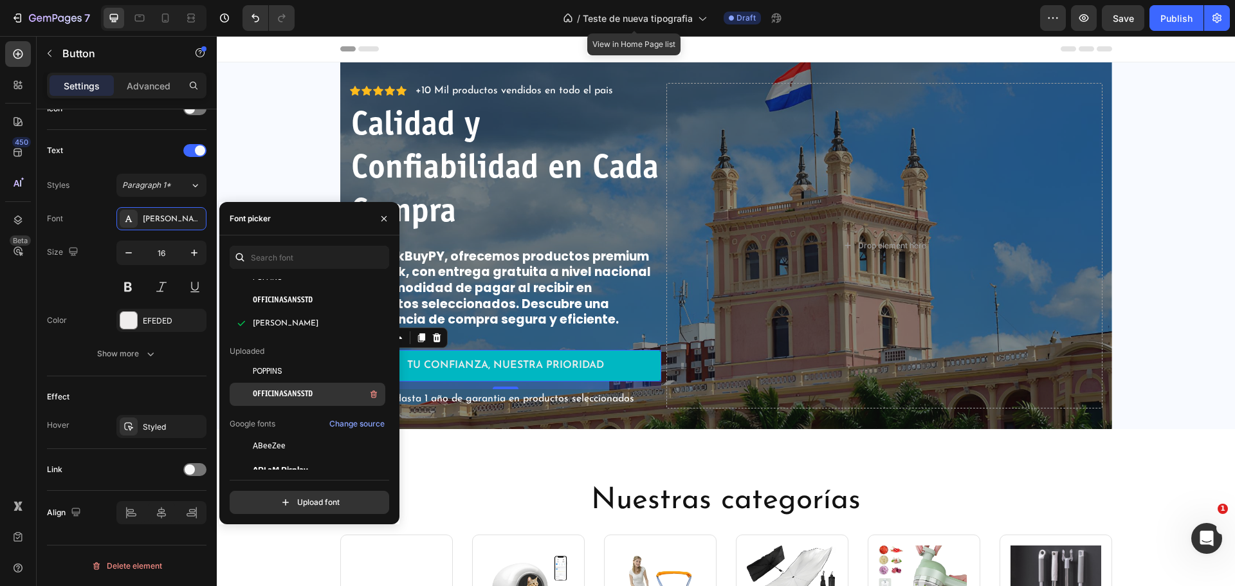
click at [329, 394] on div "OFFICINASANSSTD" at bounding box center [318, 394] width 130 height 15
click at [125, 286] on button at bounding box center [127, 286] width 23 height 23
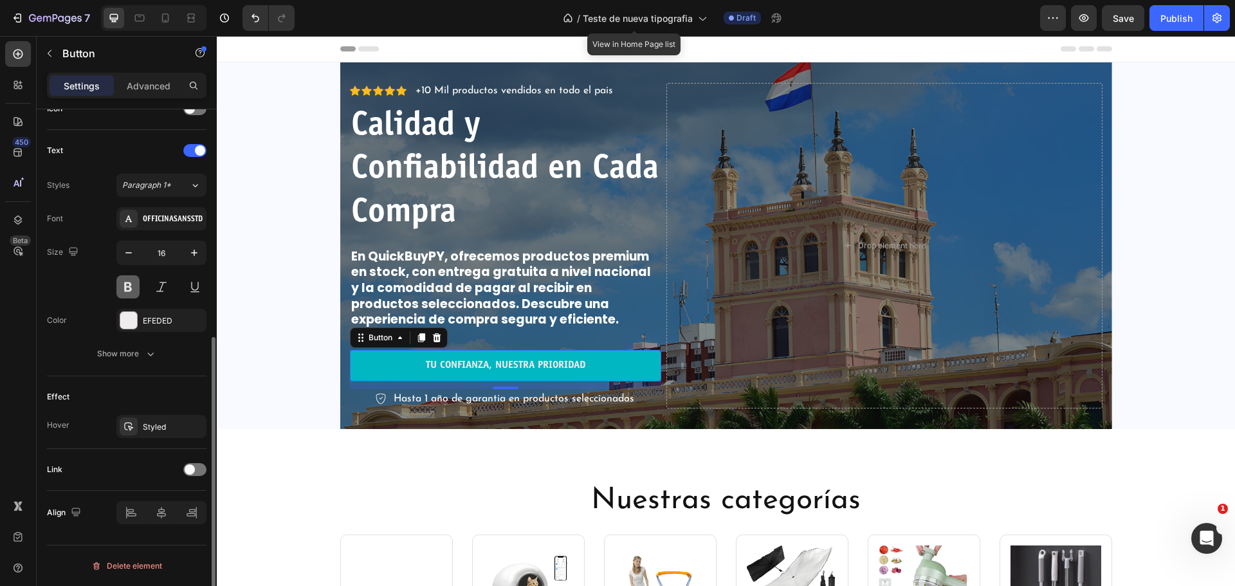
click at [125, 286] on button at bounding box center [127, 286] width 23 height 23
click at [145, 221] on div "OFFICINASANSSTD" at bounding box center [173, 220] width 60 height 12
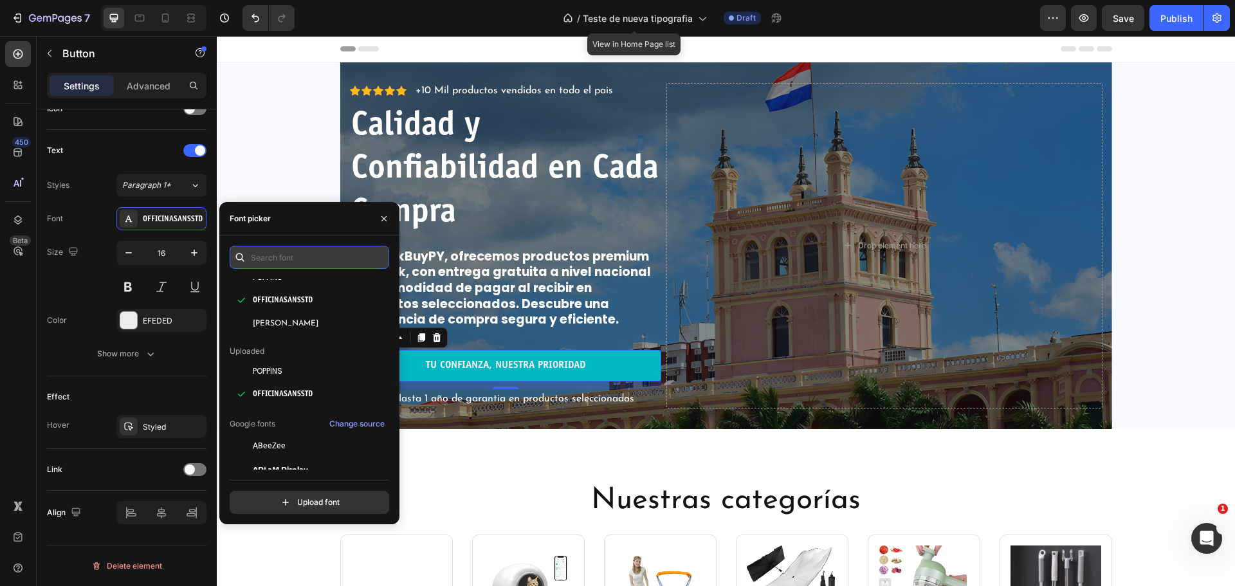
click at [308, 259] on input "text" at bounding box center [310, 257] width 160 height 23
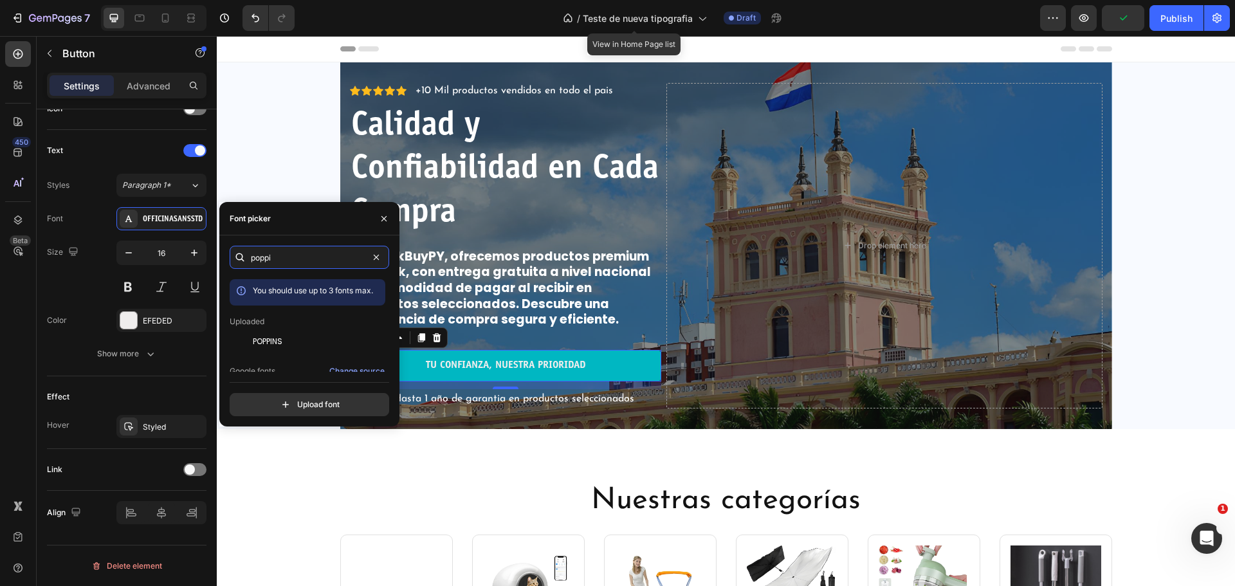
scroll to position [33, 0]
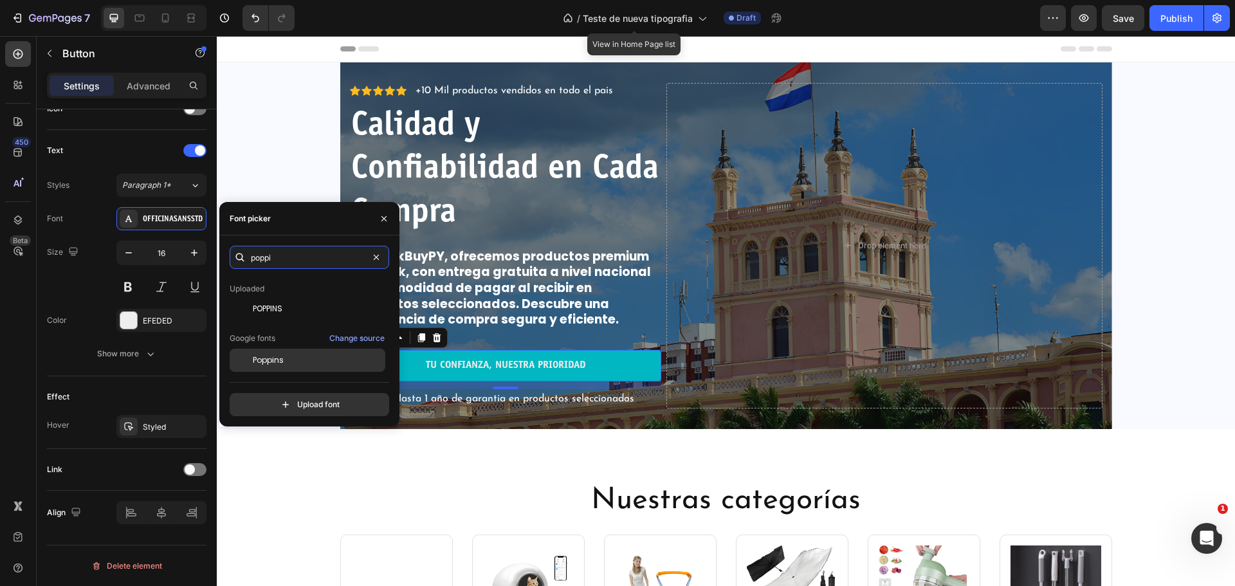
type input "poppi"
click at [312, 365] on div "Poppins" at bounding box center [318, 361] width 130 height 12
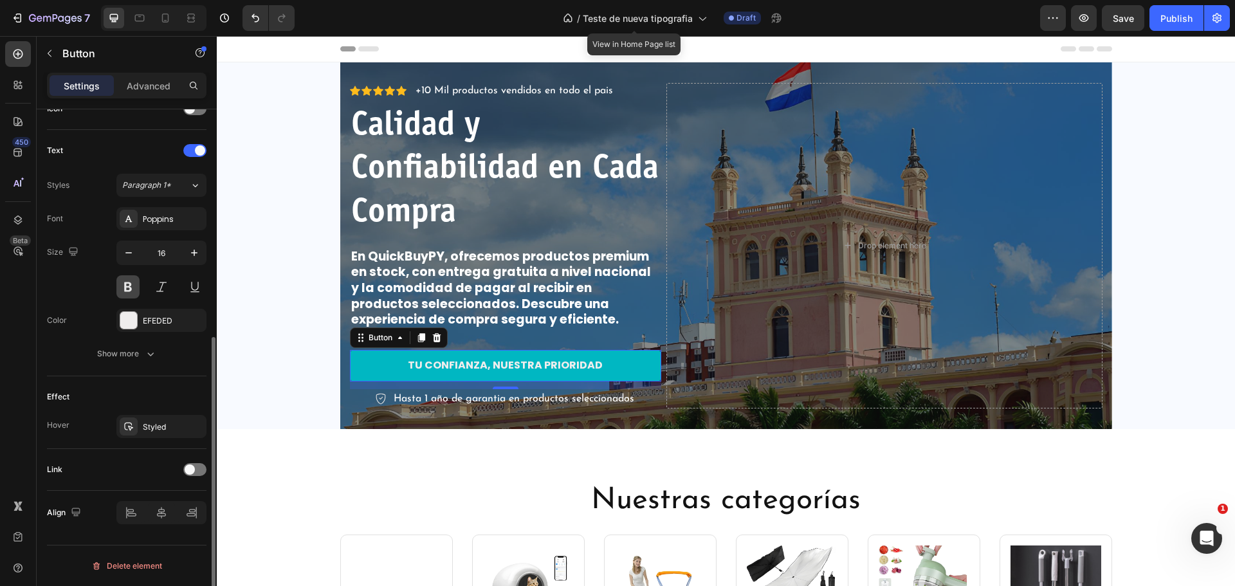
click at [120, 288] on button at bounding box center [127, 286] width 23 height 23
click at [124, 288] on button at bounding box center [127, 286] width 23 height 23
click at [505, 363] on p "Tu Confianza, Nuestra Prioridad" at bounding box center [505, 366] width 195 height 14
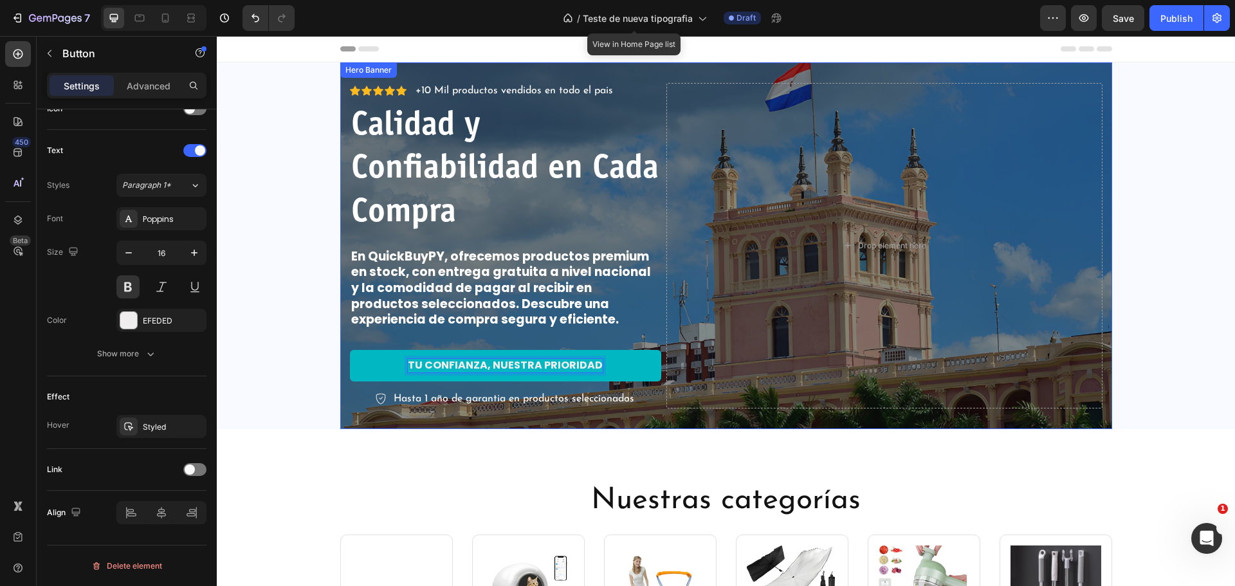
click at [554, 471] on div "Nuestras categorías Heading Image Tecnologia Text block Row Image Mascotas Text…" at bounding box center [726, 575] width 1019 height 293
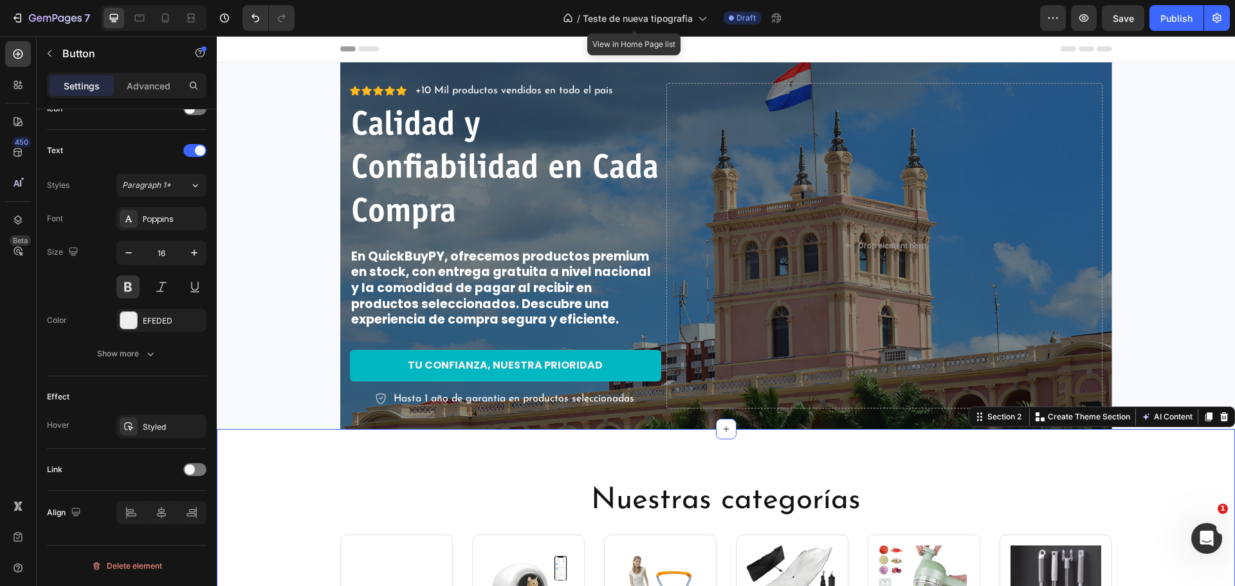
scroll to position [0, 0]
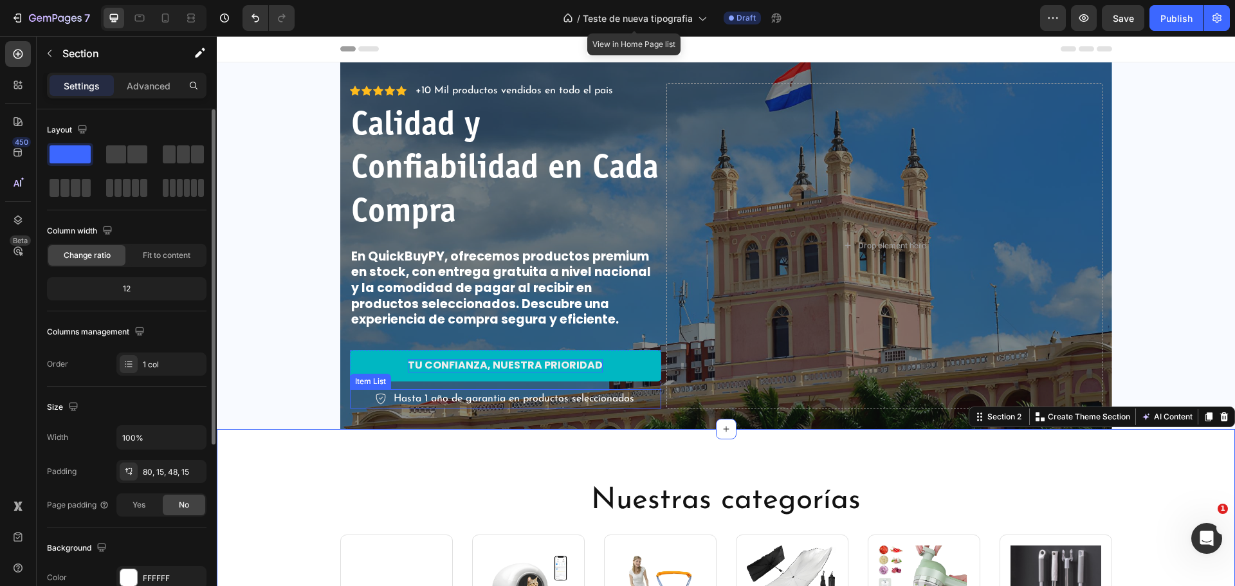
click at [535, 365] on p "Tu Confianza, Nuestra Prioridad" at bounding box center [505, 366] width 195 height 14
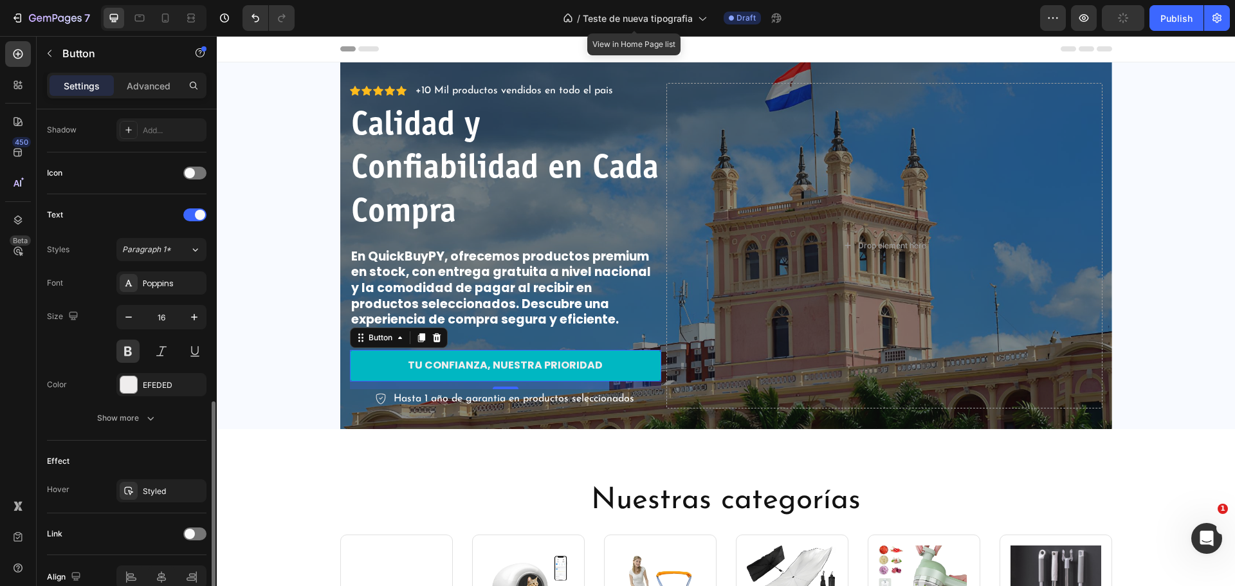
scroll to position [281, 0]
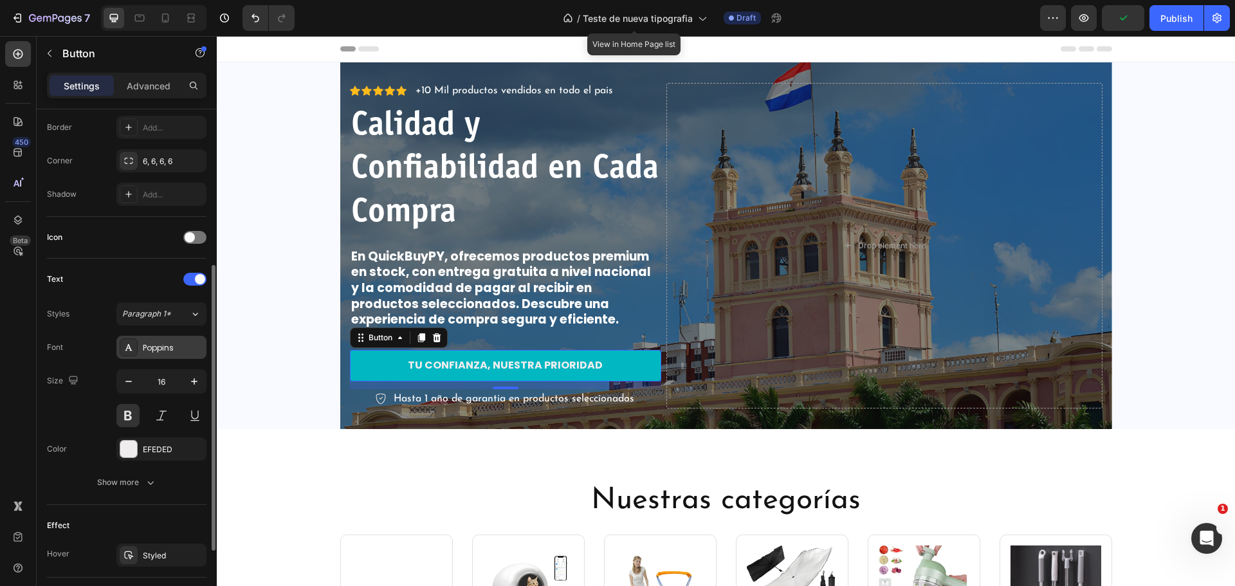
click at [160, 339] on div "Poppins" at bounding box center [161, 347] width 90 height 23
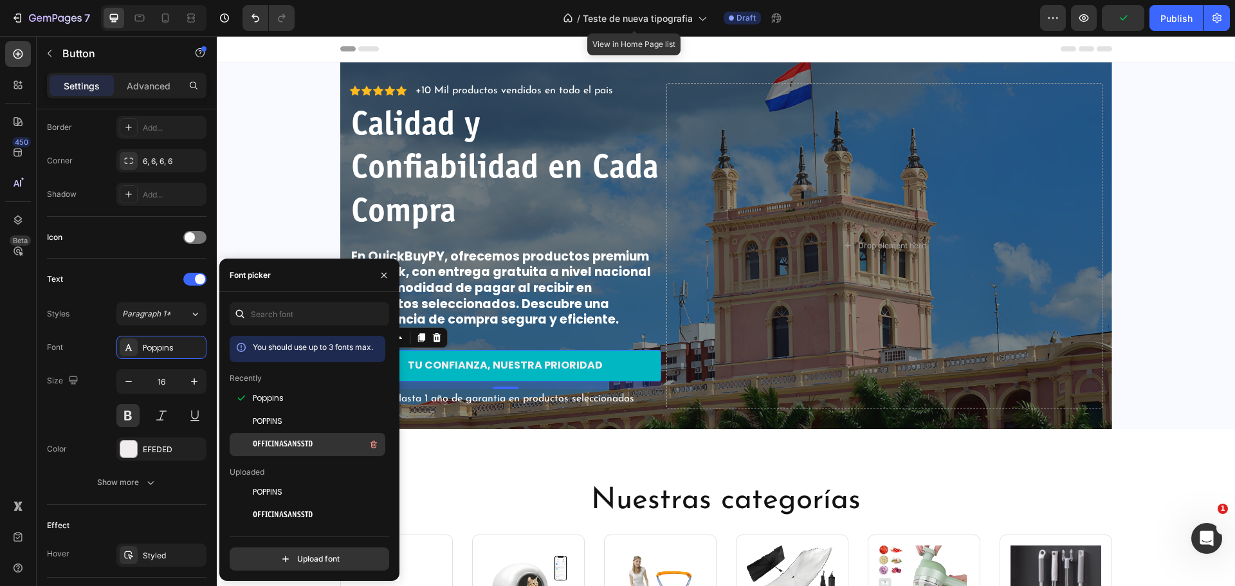
scroll to position [64, 0]
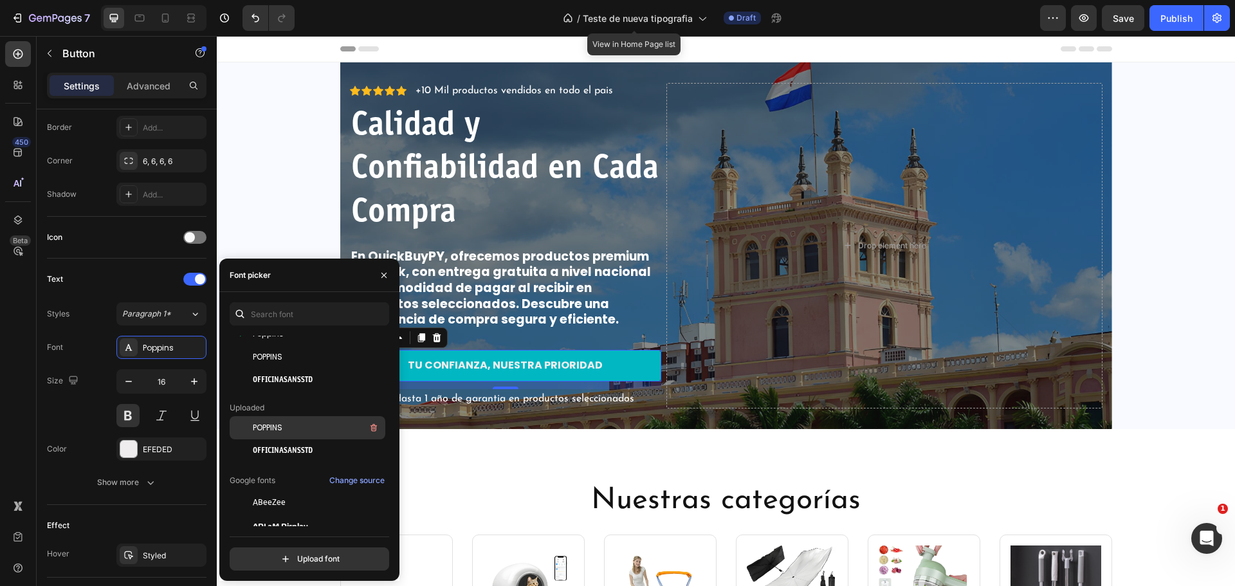
click at [342, 428] on div "POPPINS" at bounding box center [318, 427] width 130 height 15
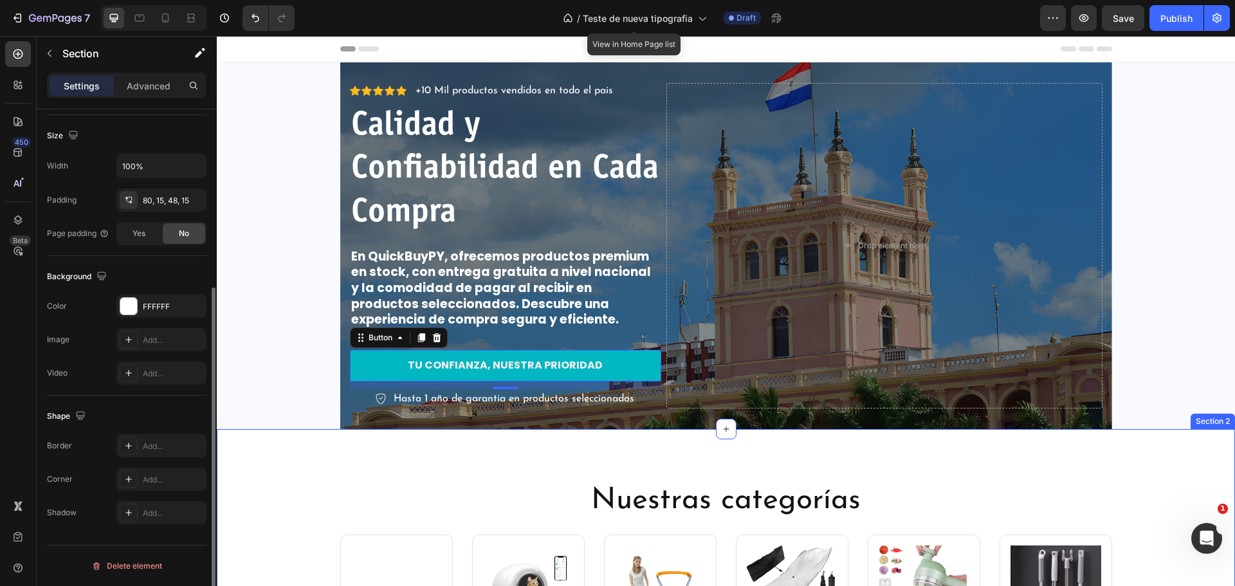
click at [493, 457] on div "Nuestras categorías Heading Image Tecnologia Text block Row Image Mascotas Text…" at bounding box center [726, 575] width 1019 height 293
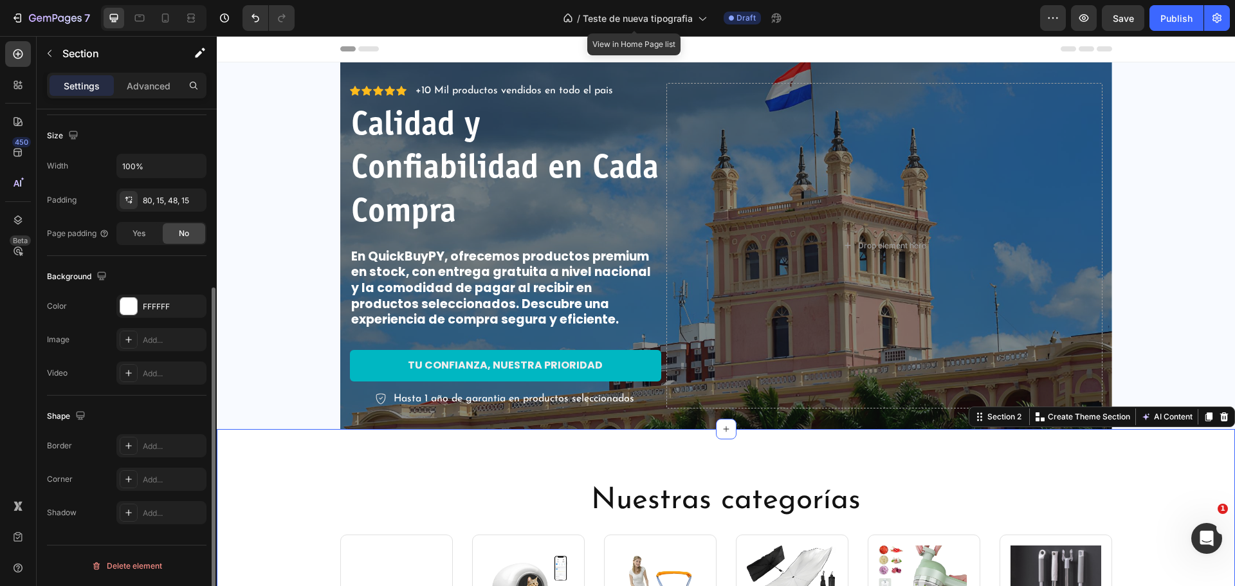
scroll to position [0, 0]
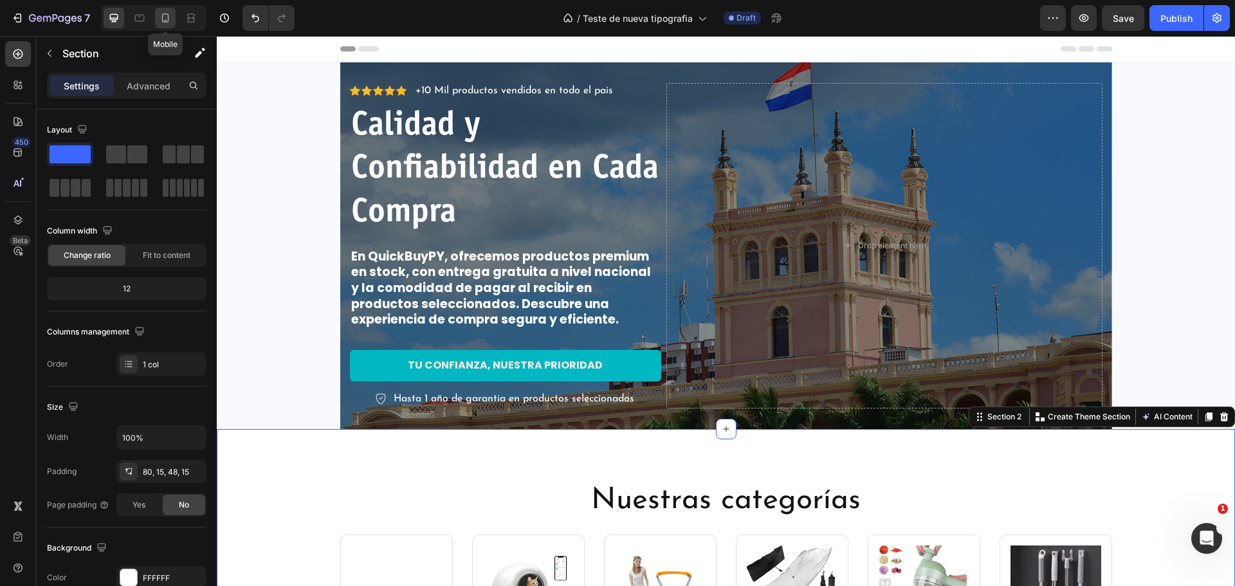
click at [163, 14] on icon at bounding box center [165, 18] width 7 height 9
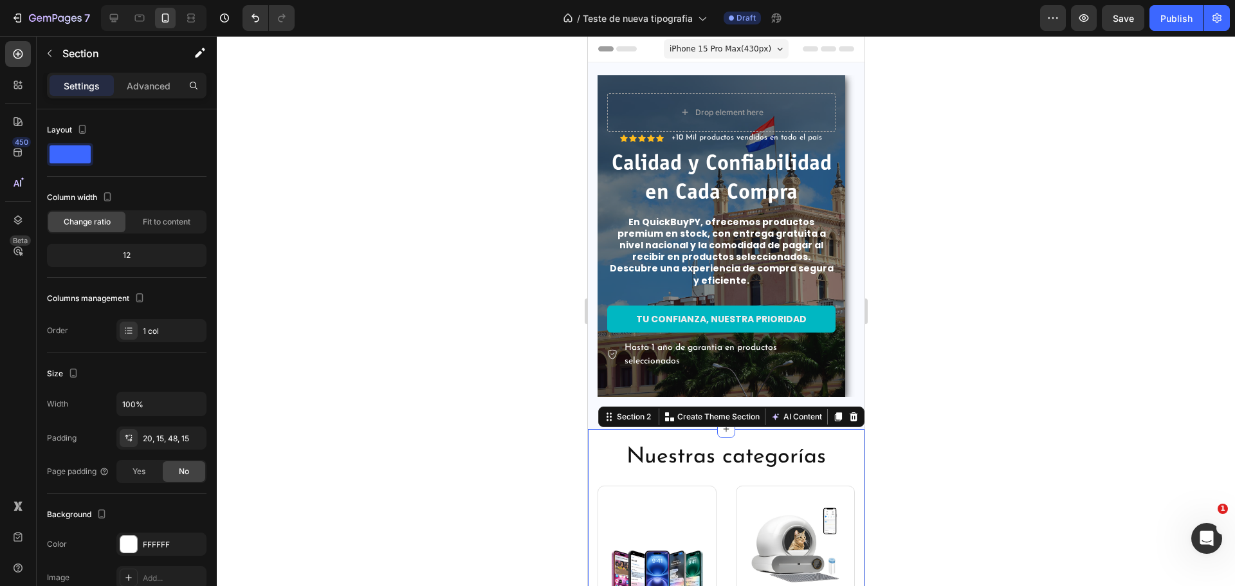
click at [988, 250] on div at bounding box center [726, 311] width 1019 height 550
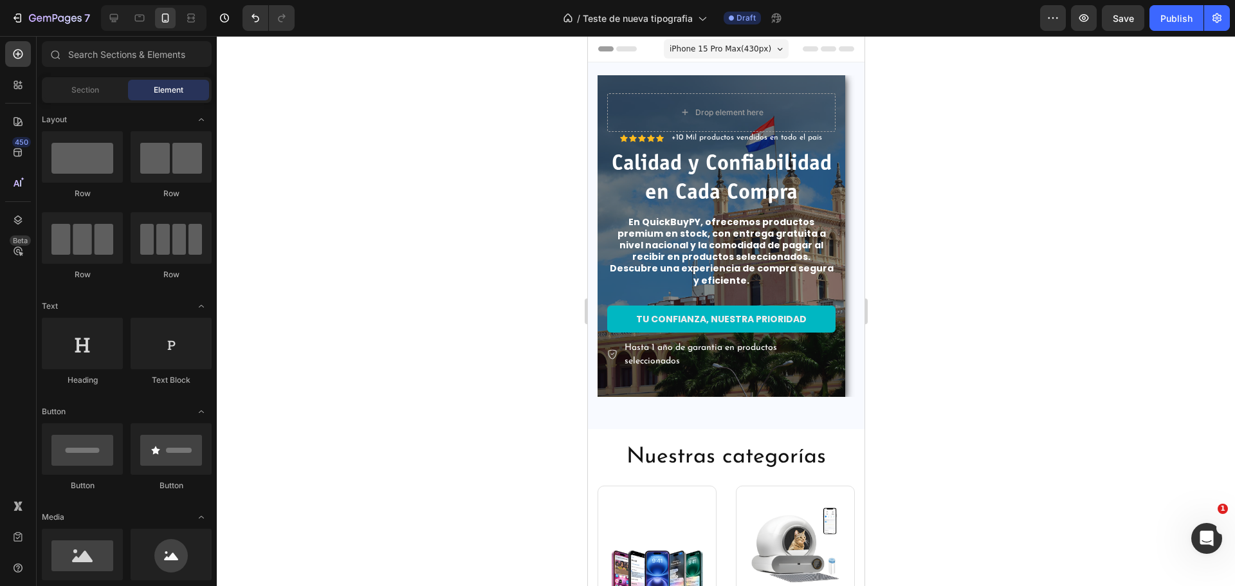
click at [980, 220] on div at bounding box center [726, 311] width 1019 height 550
click at [767, 143] on p "+10 Mil productos vendidos en todo el pais" at bounding box center [746, 138] width 151 height 10
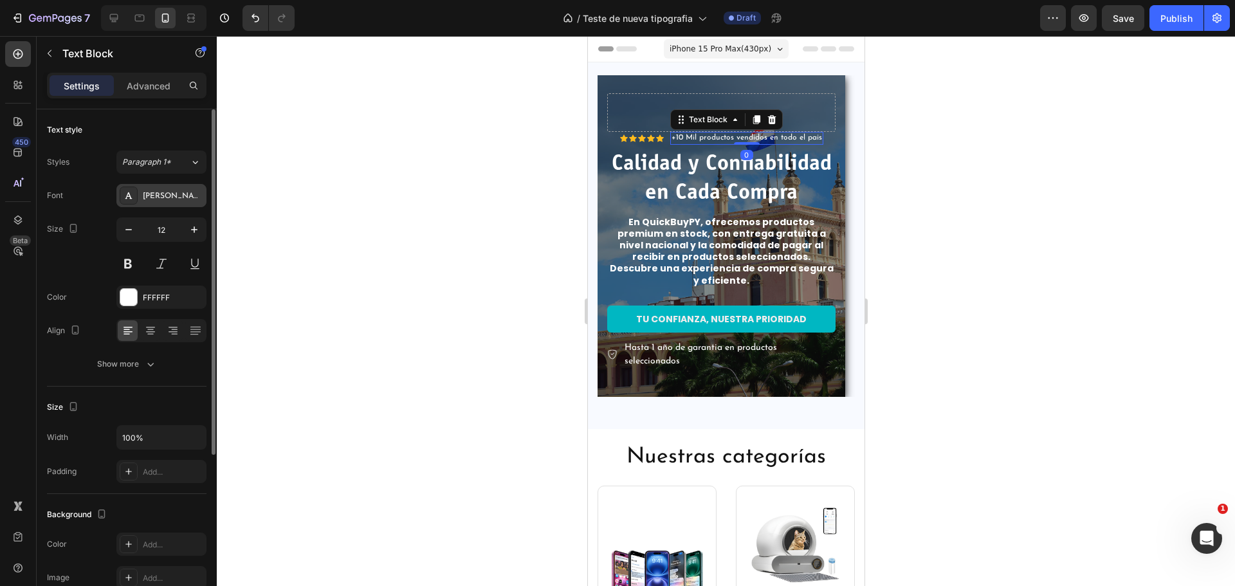
click at [164, 198] on div "[PERSON_NAME]" at bounding box center [173, 196] width 60 height 12
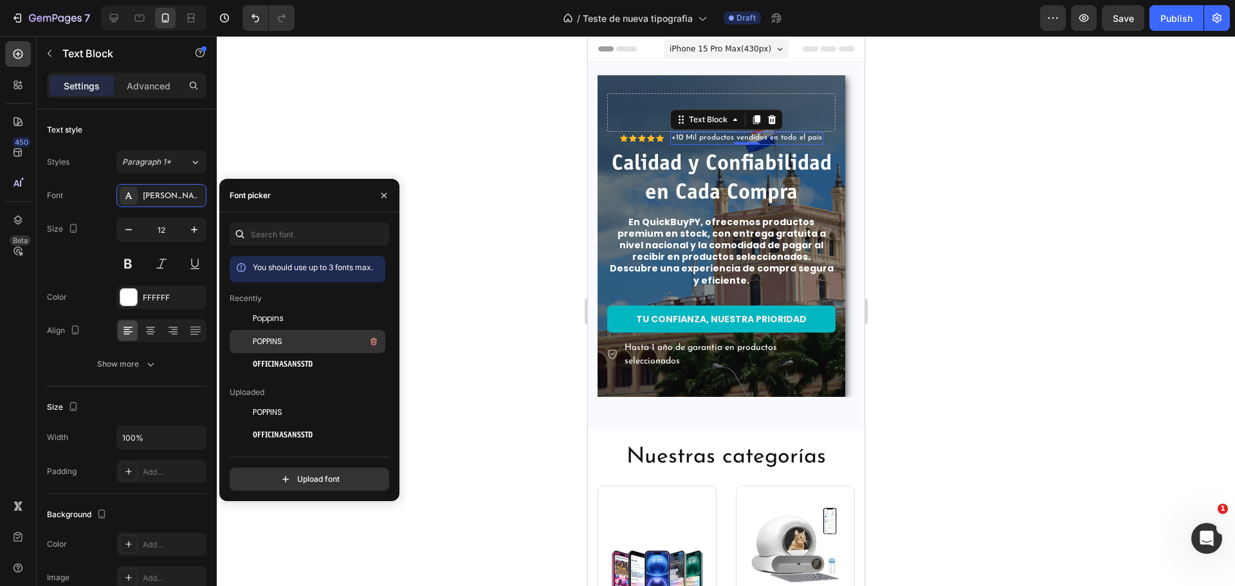
click at [314, 345] on div "POPPINS" at bounding box center [318, 341] width 130 height 15
click at [318, 364] on div "OFFICINASANSSTD" at bounding box center [318, 364] width 130 height 15
click at [322, 341] on div "POPPINS" at bounding box center [318, 341] width 130 height 15
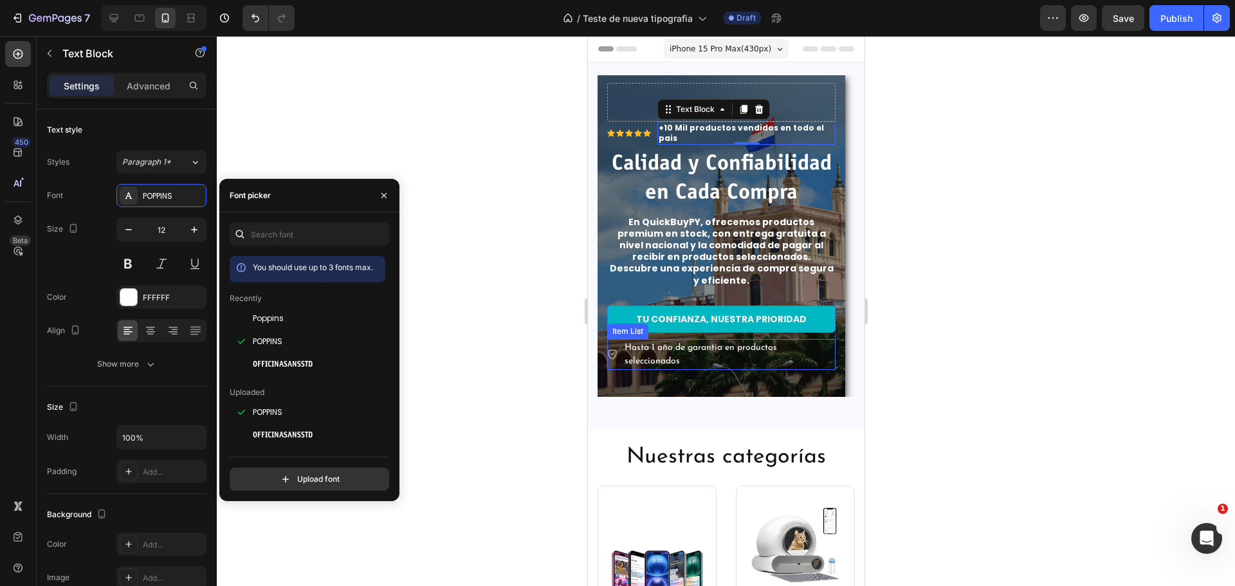
click at [719, 346] on p "Hasta 1 año de garantia en productos seleccionados" at bounding box center [728, 354] width 209 height 27
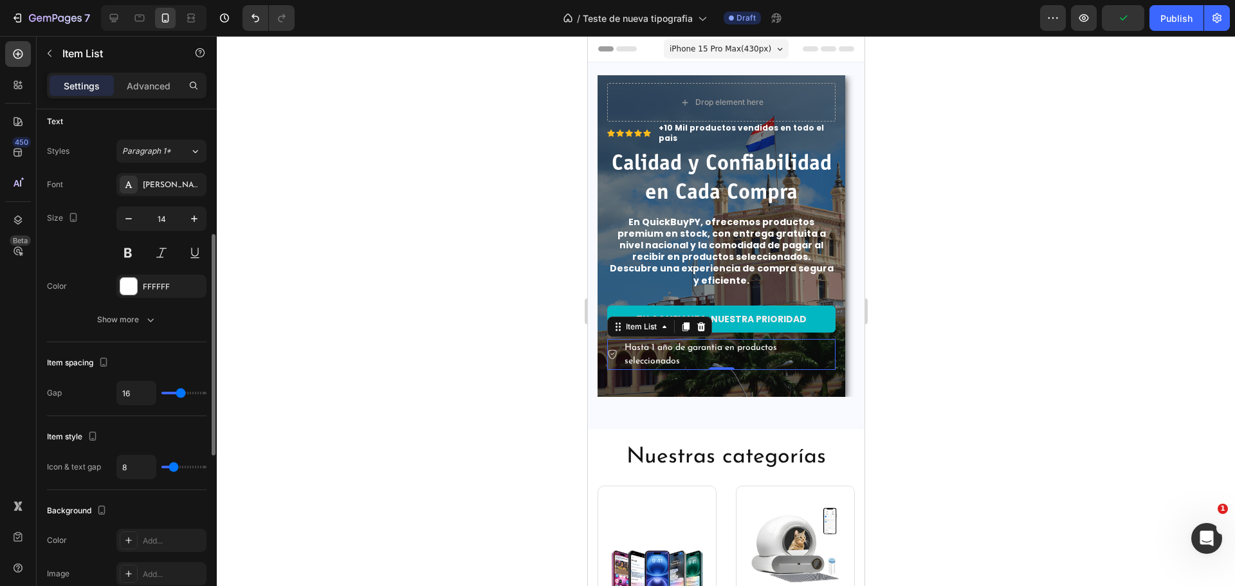
scroll to position [96, 0]
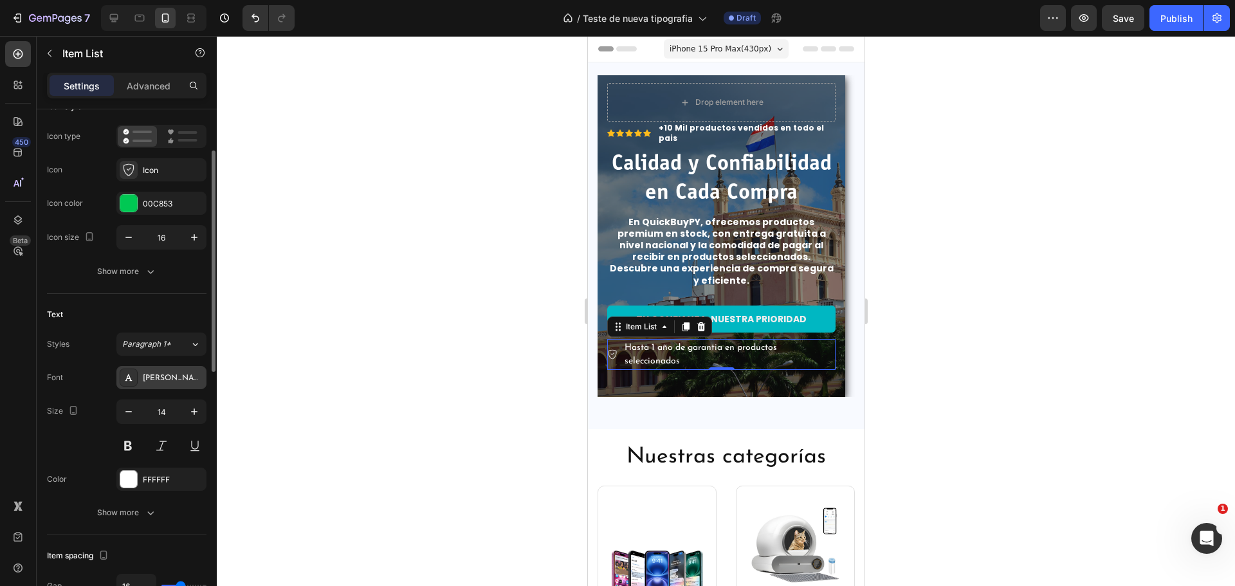
click at [162, 387] on div "[PERSON_NAME]" at bounding box center [161, 377] width 90 height 23
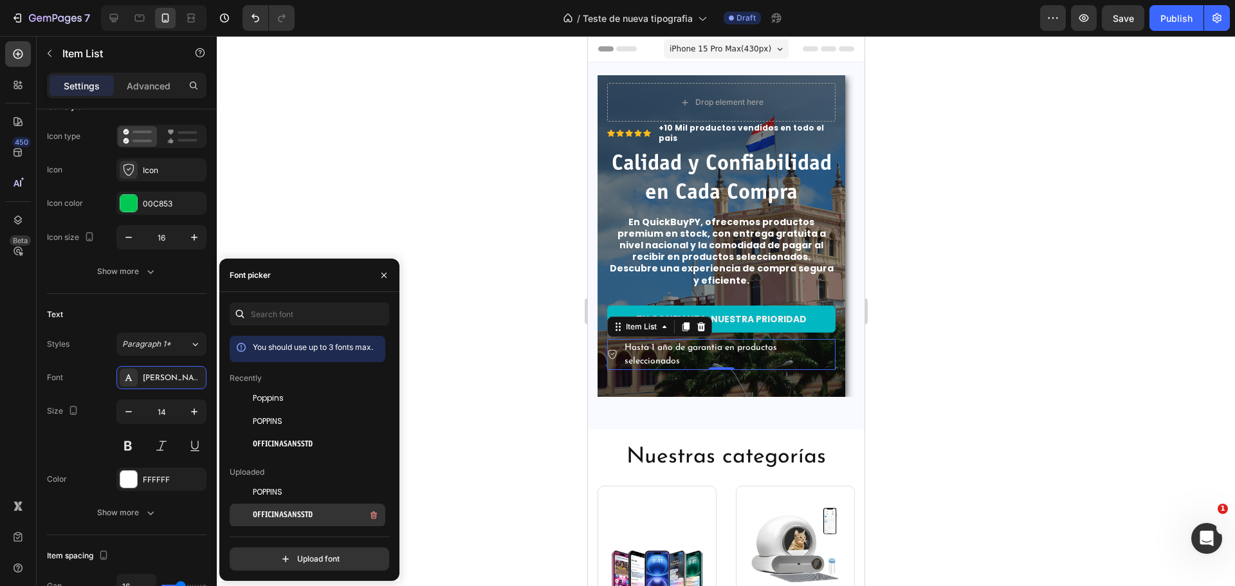
click at [327, 516] on div "OFFICINASANSSTD" at bounding box center [318, 515] width 130 height 15
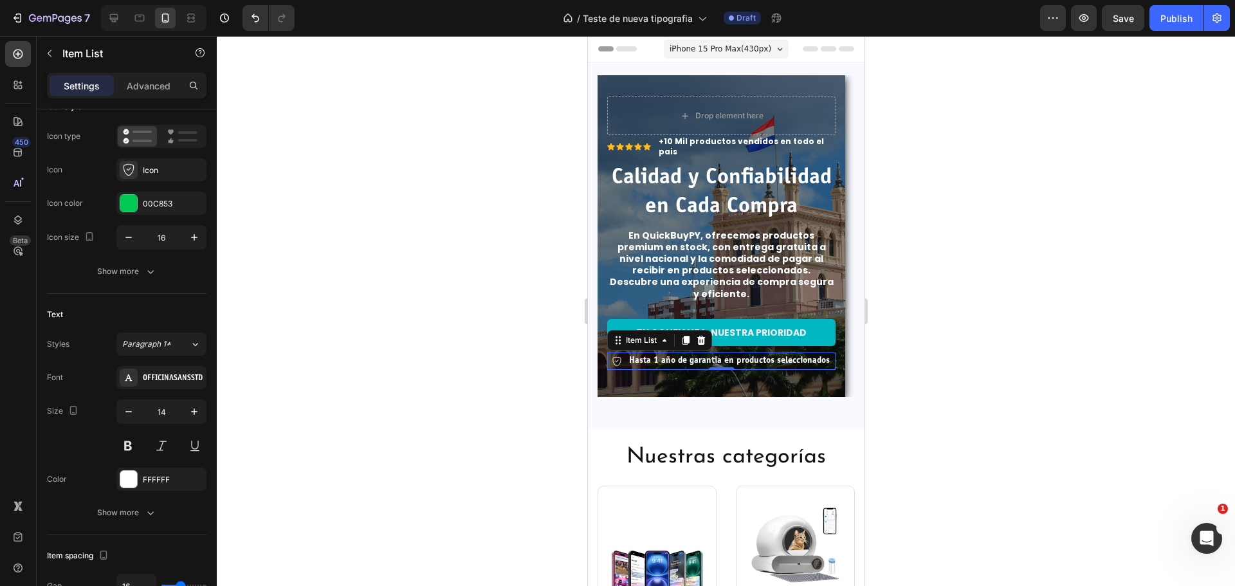
click at [995, 299] on div at bounding box center [726, 311] width 1019 height 550
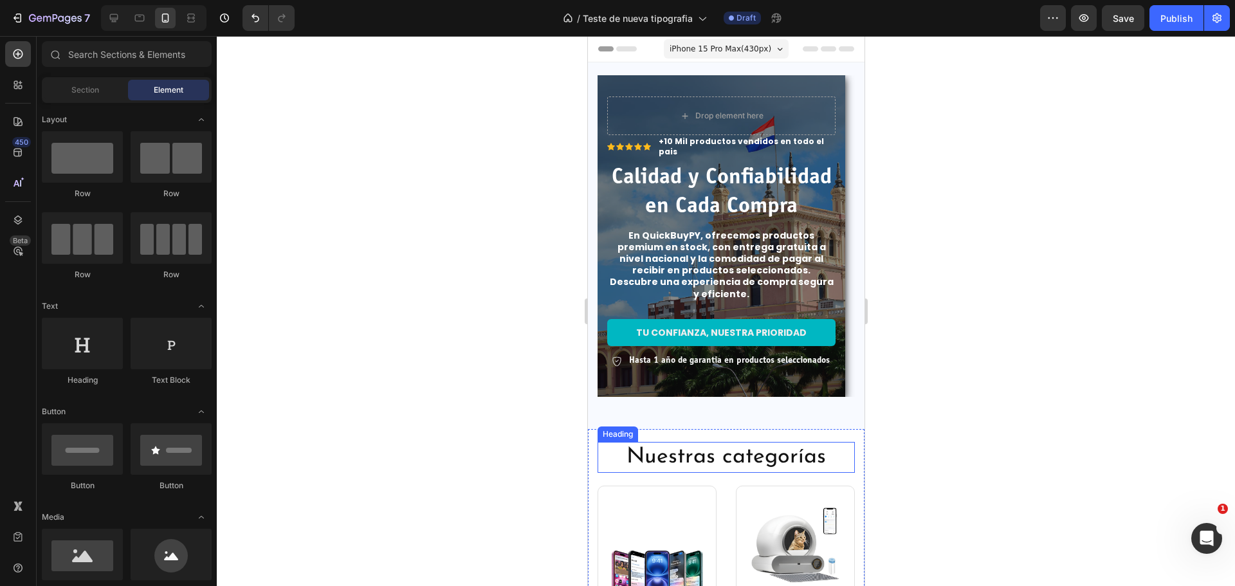
click at [741, 463] on h2 "Nuestras categorías" at bounding box center [725, 457] width 257 height 31
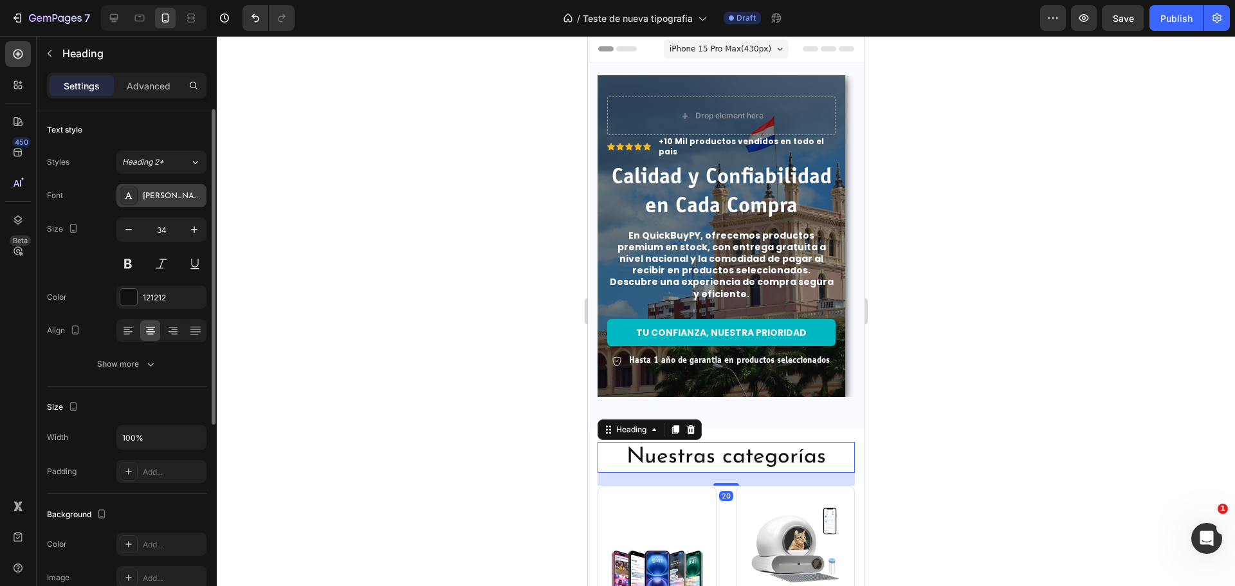
click at [172, 199] on div "[PERSON_NAME]" at bounding box center [173, 196] width 60 height 12
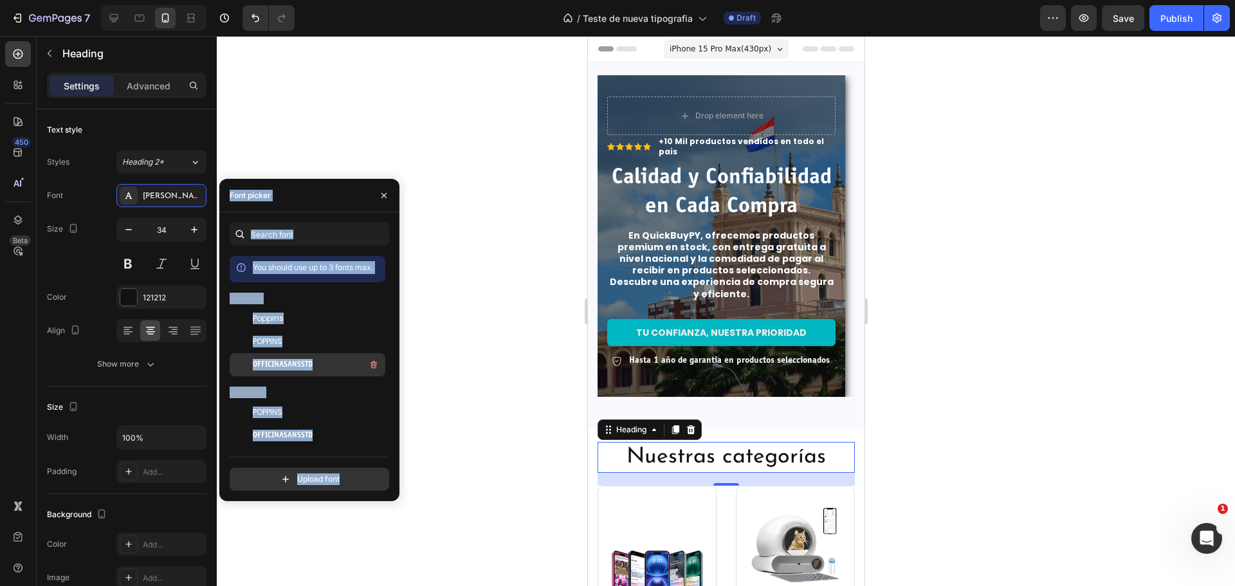
click at [331, 368] on div "OFFICINASANSSTD" at bounding box center [318, 364] width 130 height 15
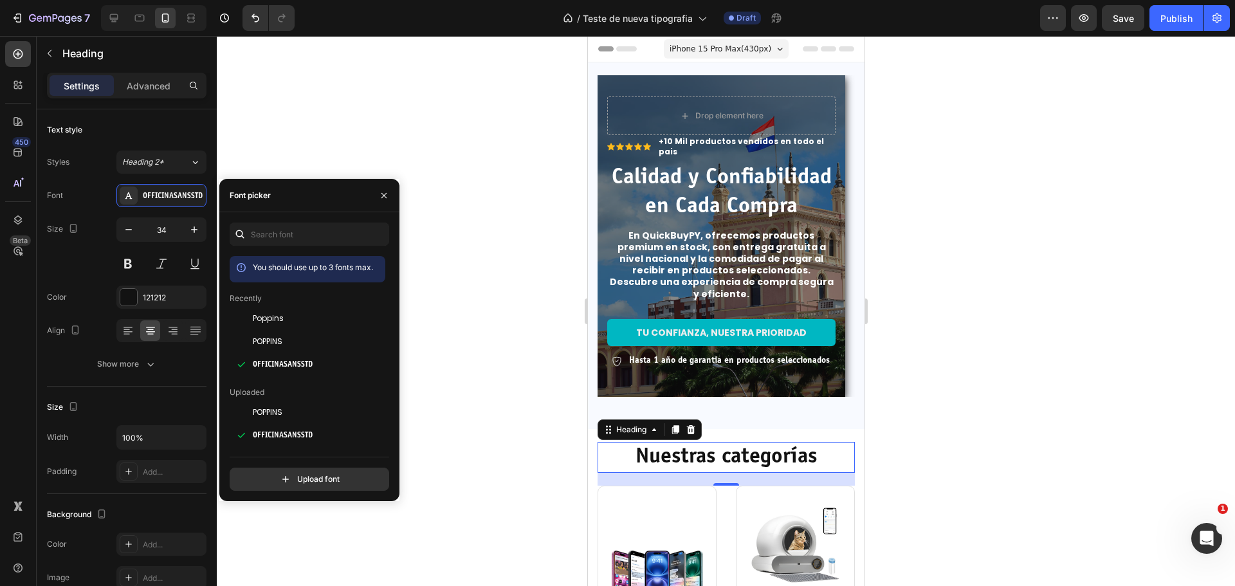
click at [1100, 311] on div at bounding box center [726, 311] width 1019 height 550
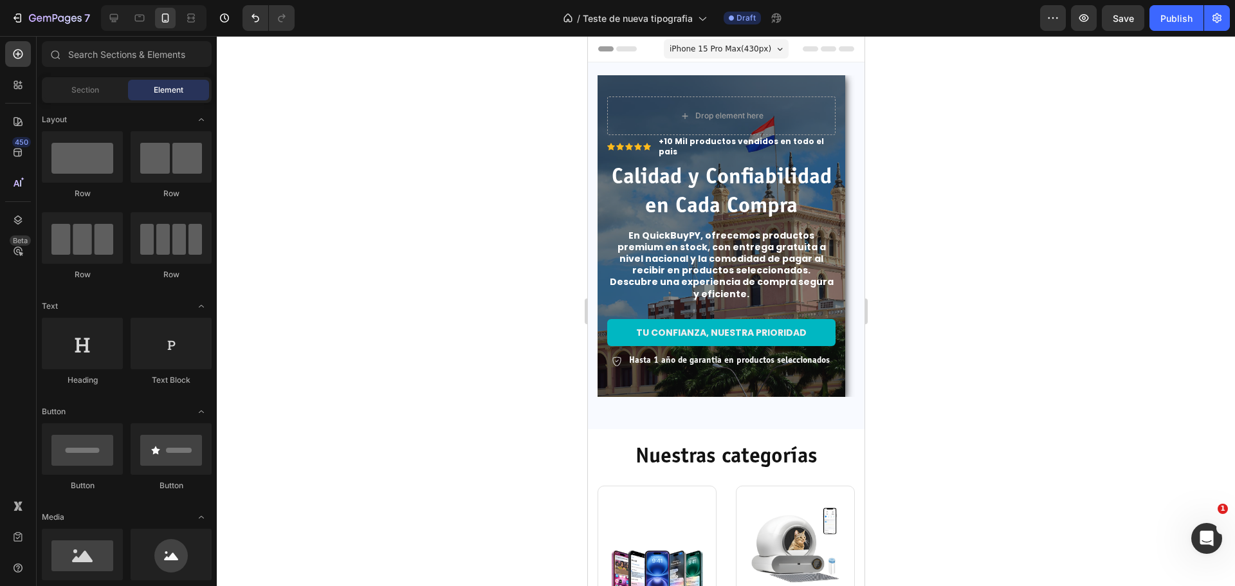
drag, startPoint x: 1100, startPoint y: 311, endPoint x: 934, endPoint y: 325, distance: 166.6
click at [1095, 311] on div at bounding box center [726, 311] width 1019 height 550
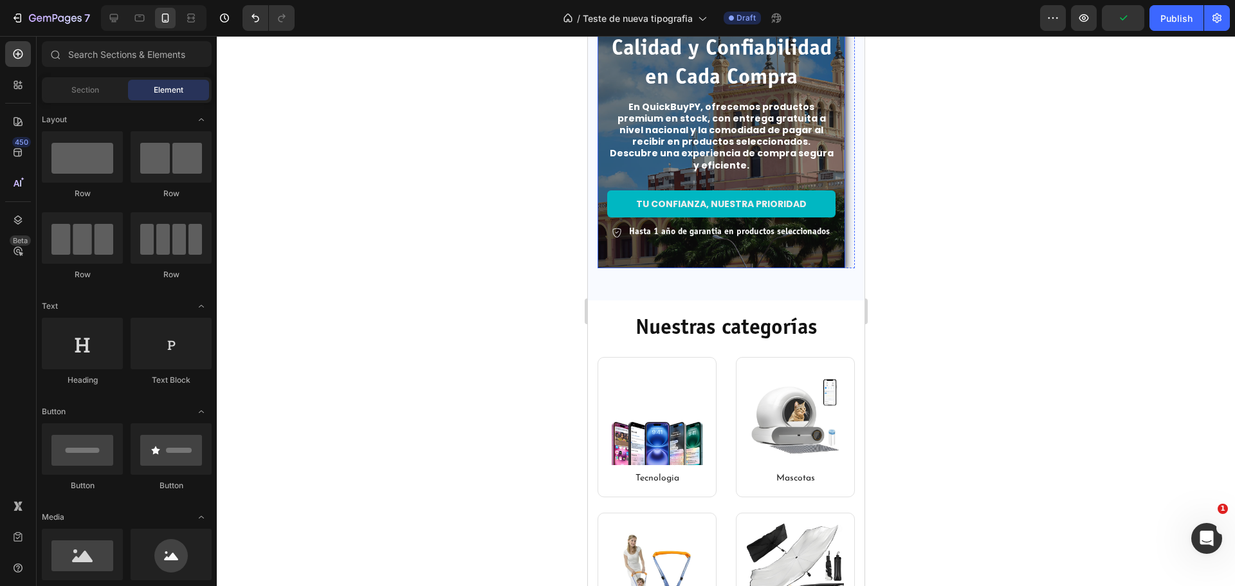
scroll to position [193, 0]
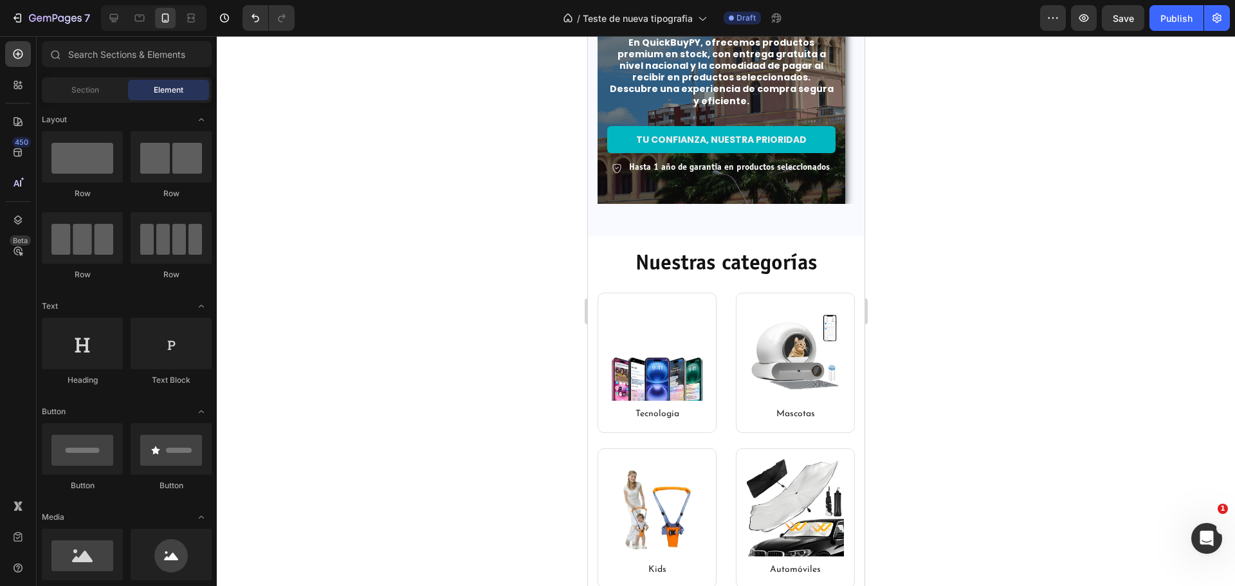
click at [1011, 394] on div at bounding box center [726, 311] width 1019 height 550
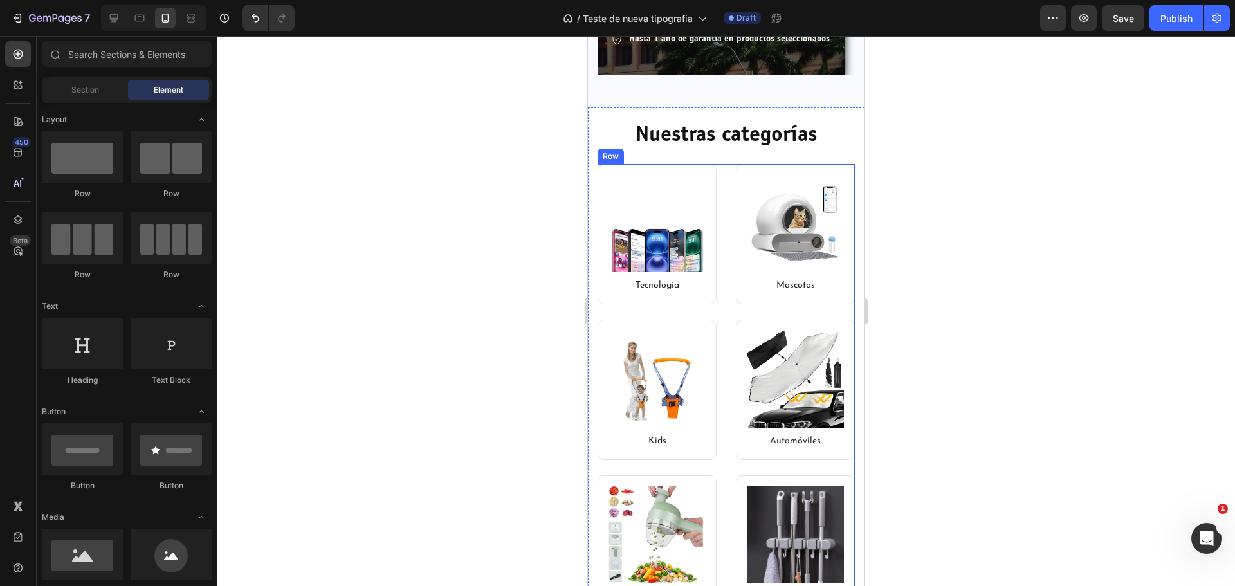
scroll to position [64, 0]
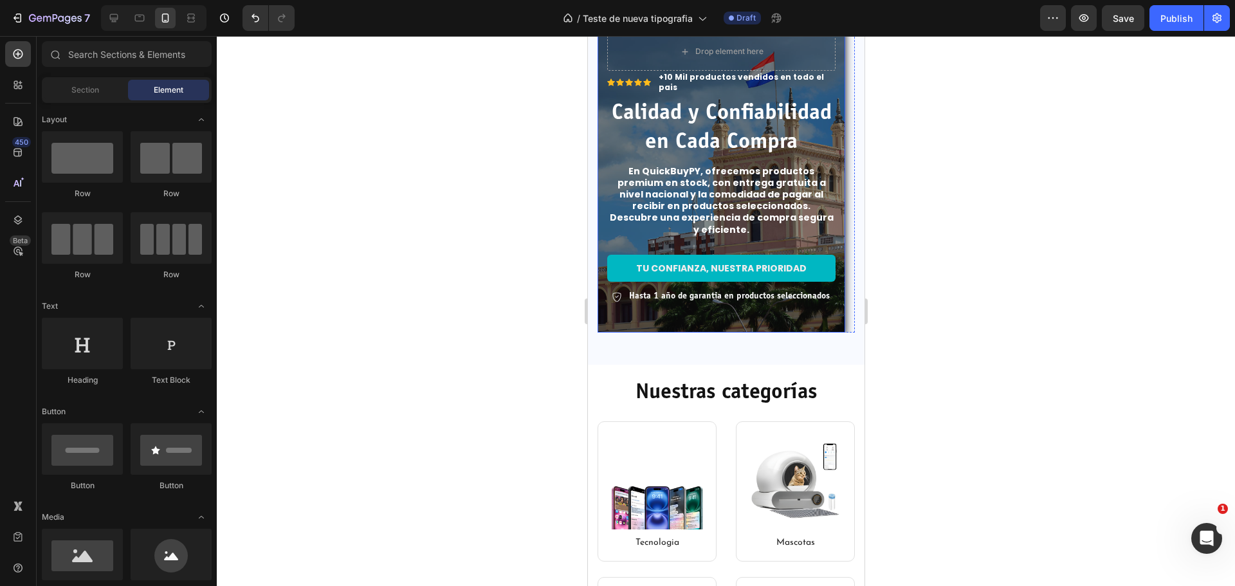
click at [1053, 299] on div at bounding box center [726, 311] width 1019 height 550
click at [766, 272] on p "Tu Confianza, Nuestra Prioridad" at bounding box center [721, 269] width 171 height 12
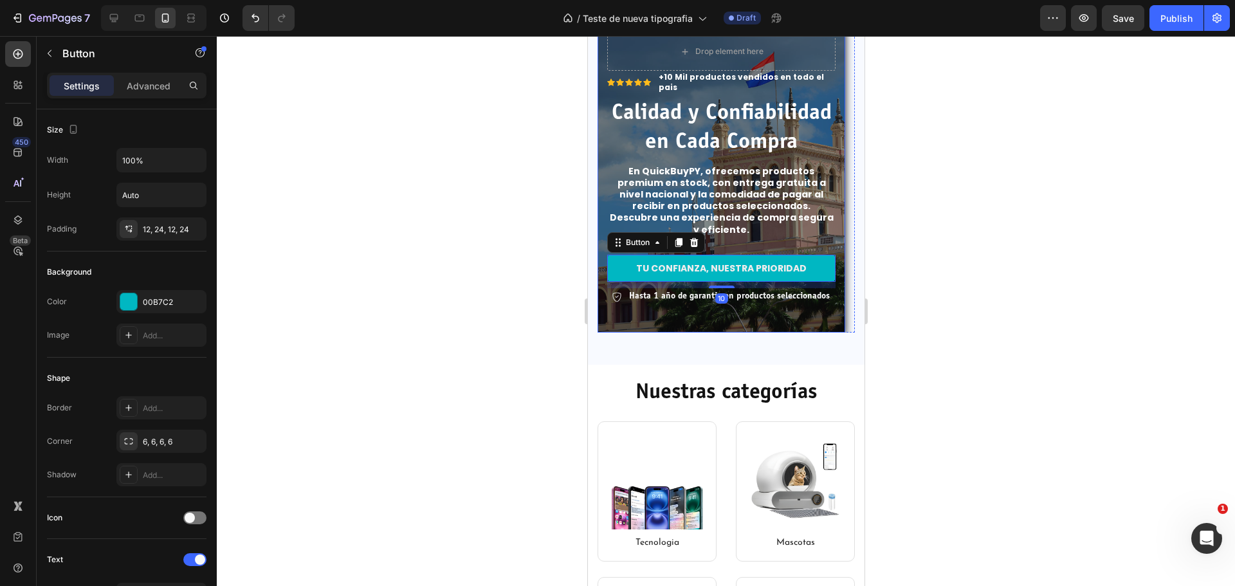
click at [961, 283] on div at bounding box center [726, 311] width 1019 height 550
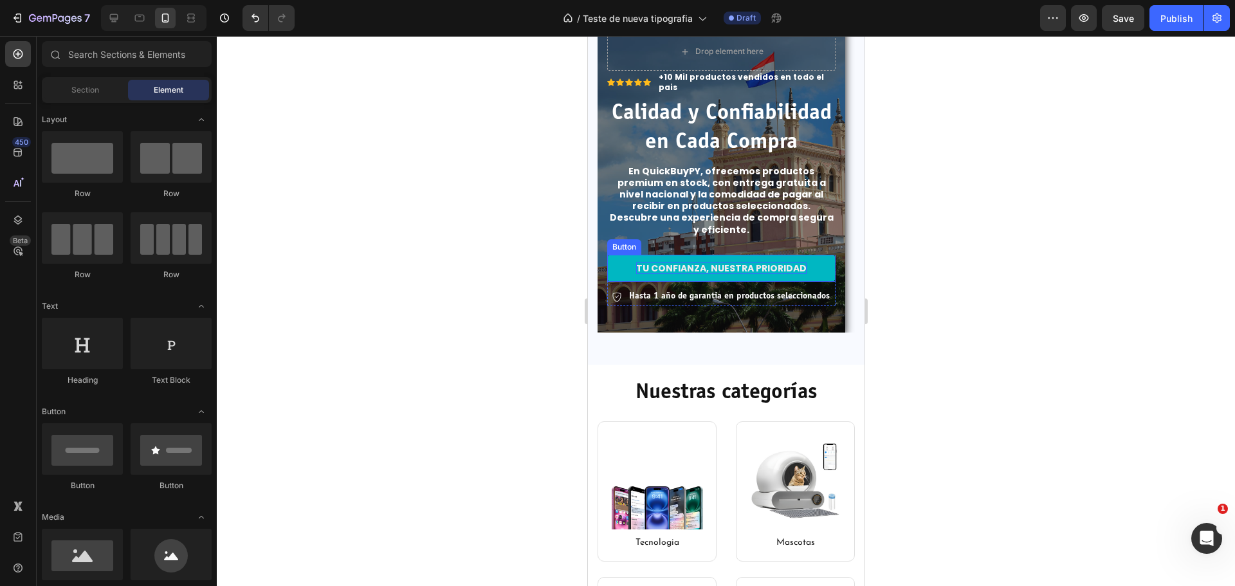
click at [751, 266] on p "Tu Confianza, Nuestra Prioridad" at bounding box center [721, 269] width 171 height 12
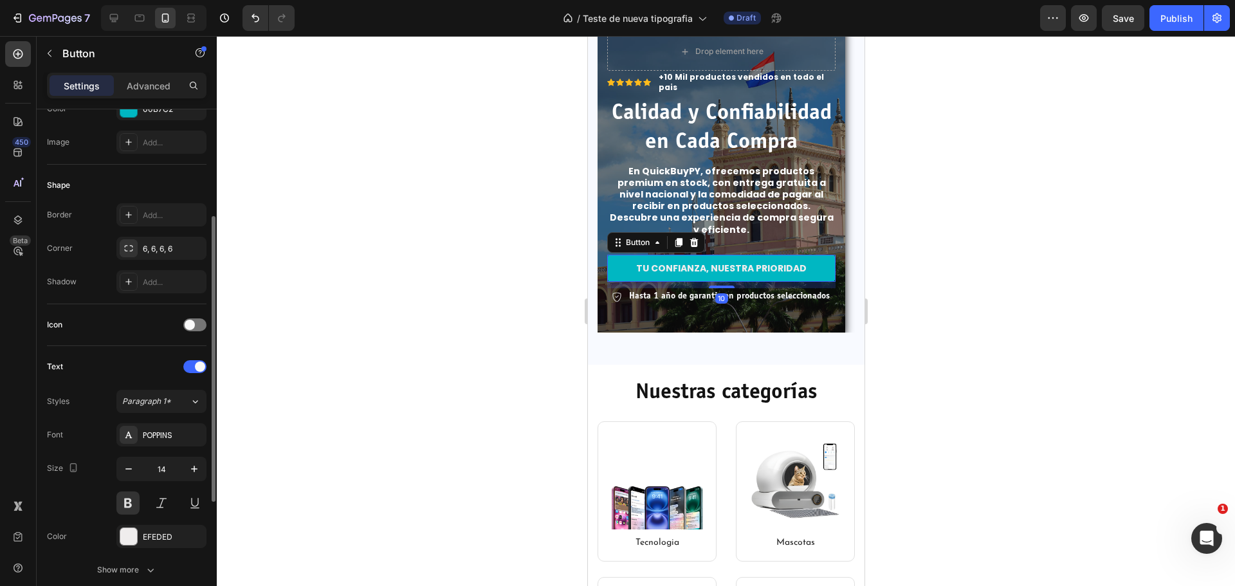
scroll to position [409, 0]
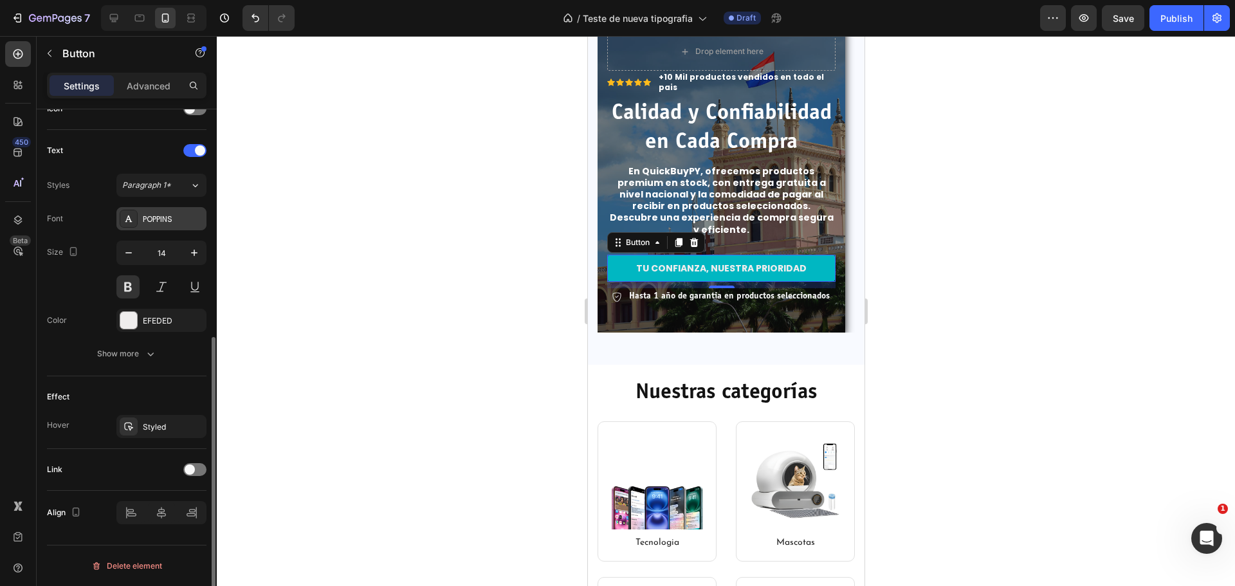
click at [165, 219] on div "POPPINS" at bounding box center [173, 220] width 60 height 12
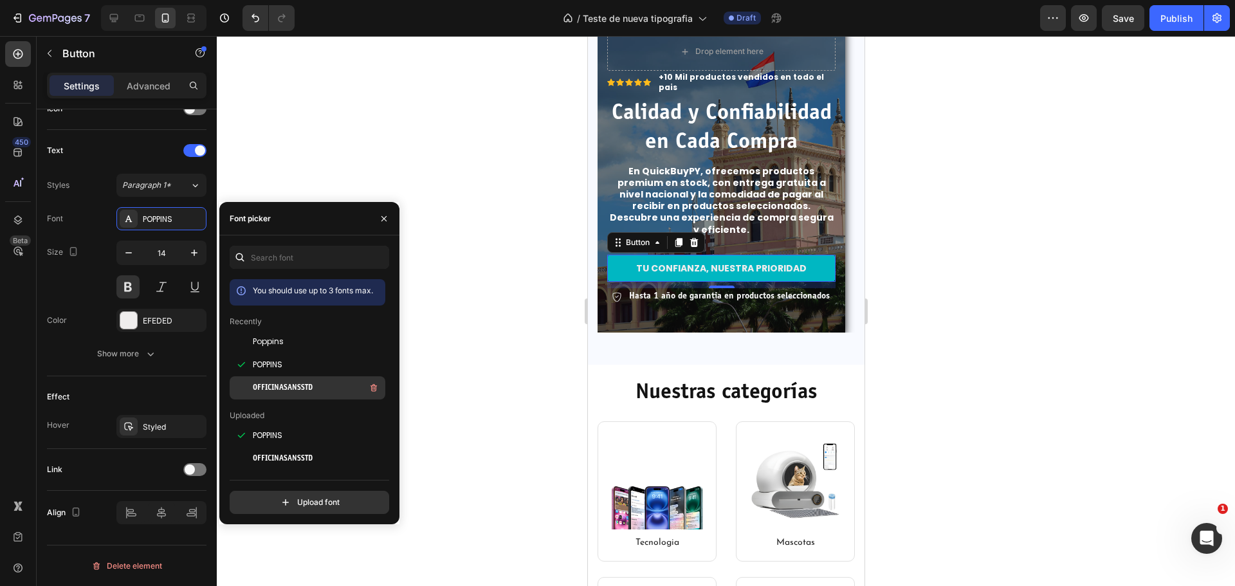
click at [288, 392] on span "OFFICINASANSSTD" at bounding box center [283, 388] width 60 height 12
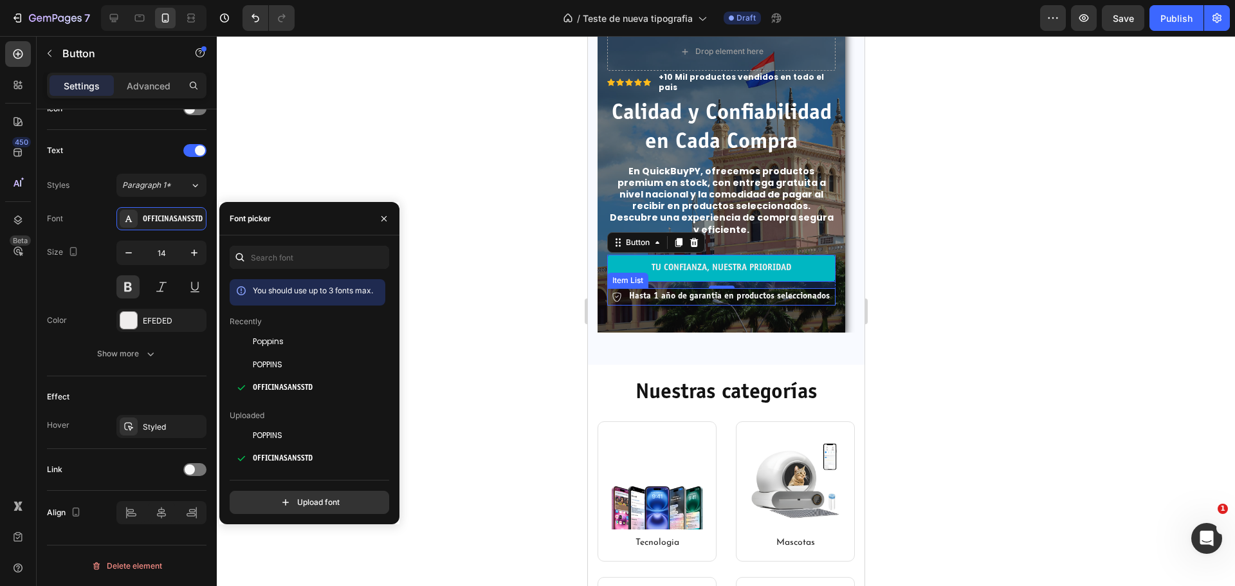
click at [797, 302] on p "Hasta 1 año de garantia en productos seleccionados" at bounding box center [729, 297] width 201 height 14
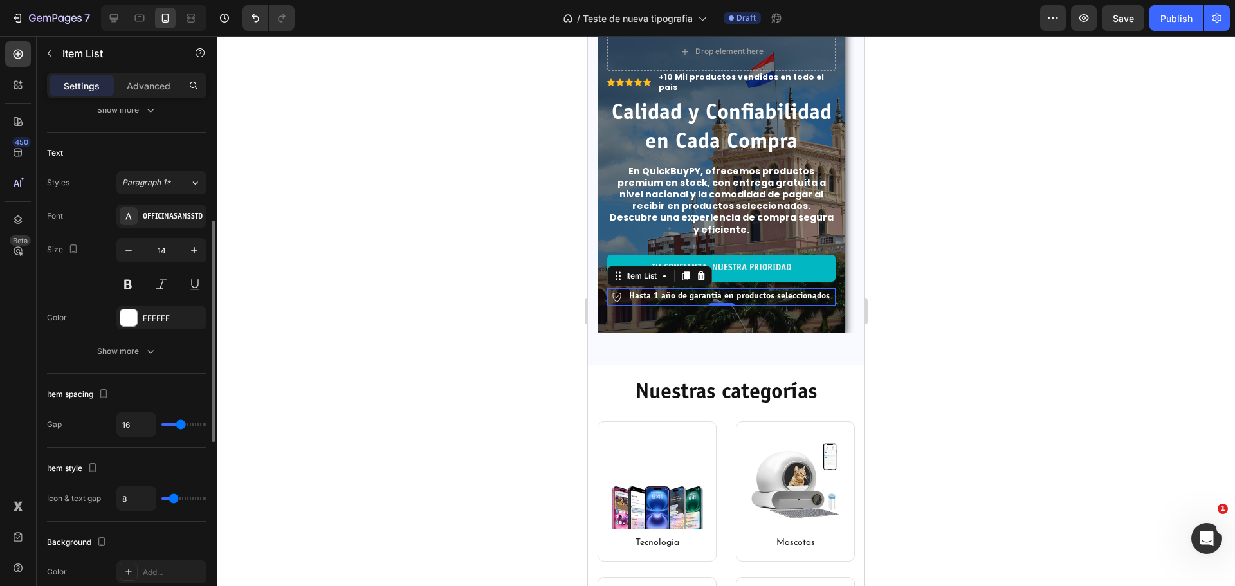
scroll to position [64, 0]
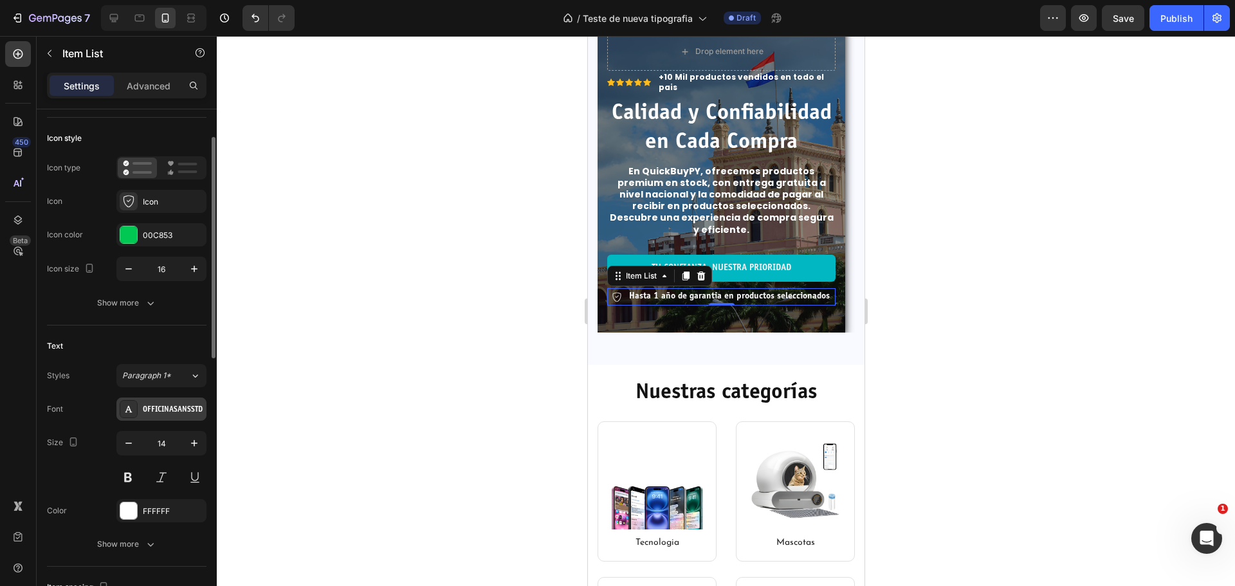
click at [170, 414] on div "OFFICINASANSSTD" at bounding box center [173, 410] width 60 height 12
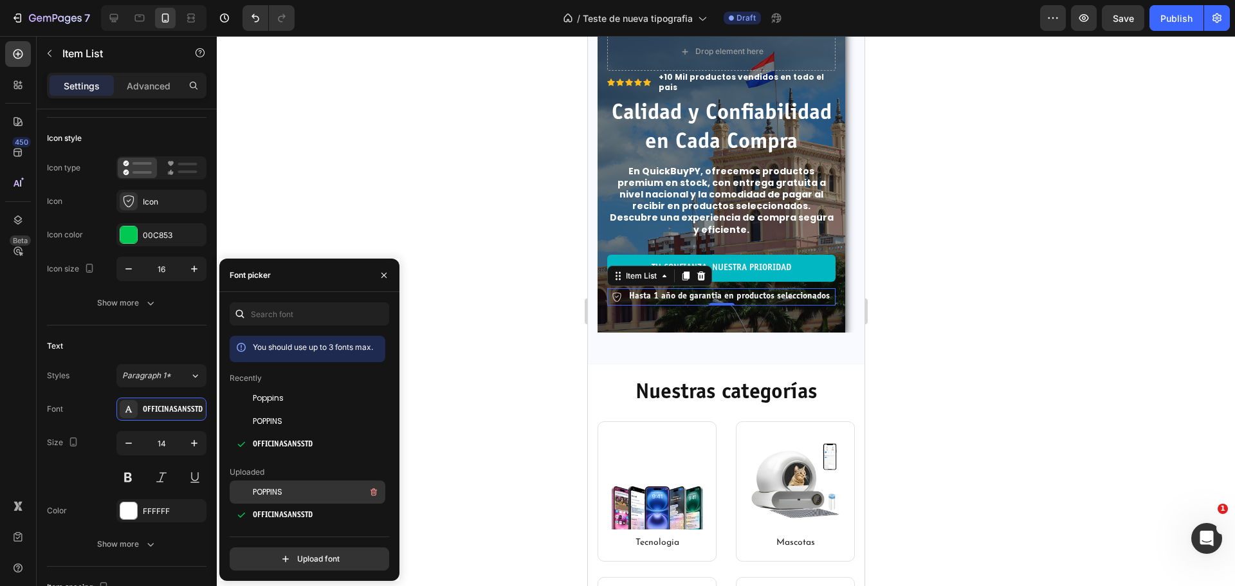
click at [328, 495] on div "POPPINS" at bounding box center [318, 492] width 130 height 15
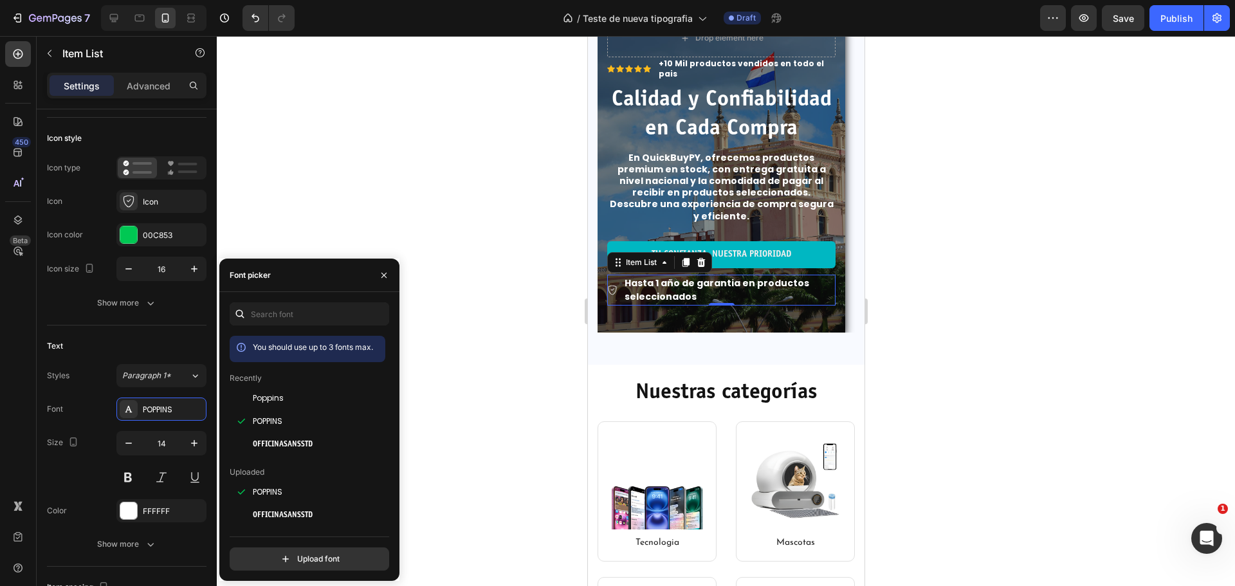
click at [999, 311] on div at bounding box center [726, 311] width 1019 height 550
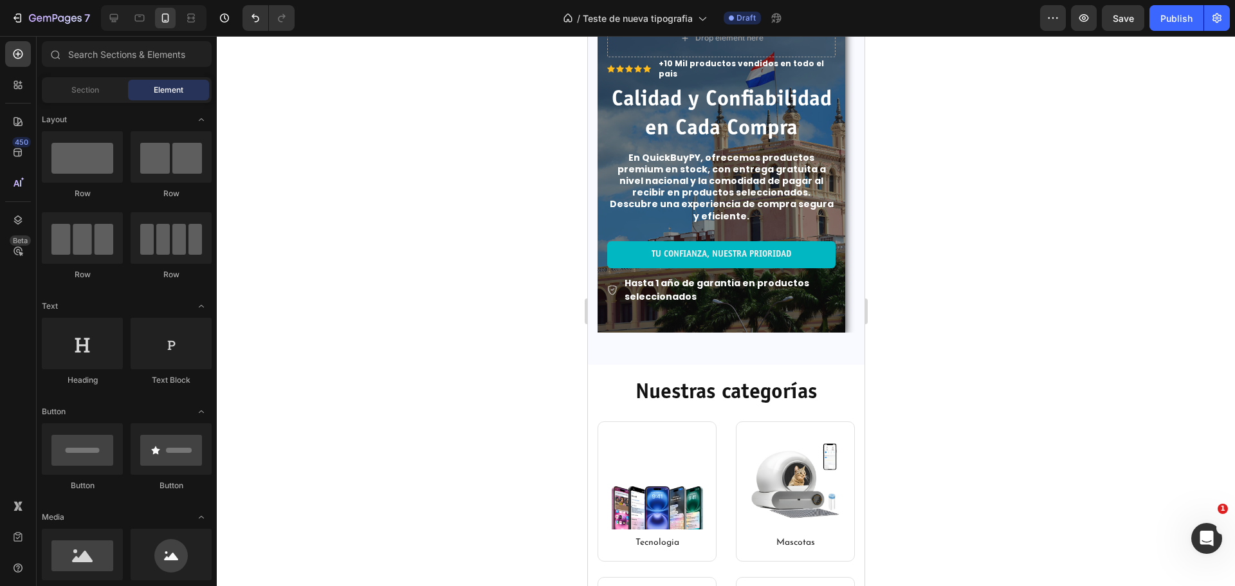
click at [999, 311] on div at bounding box center [726, 311] width 1019 height 550
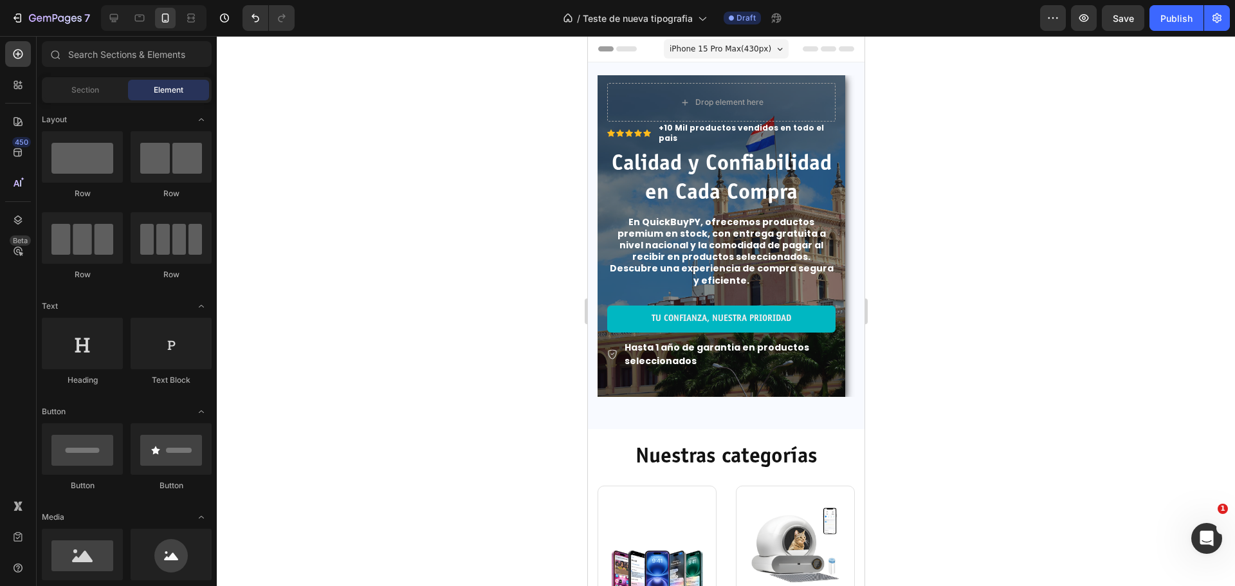
click at [1066, 242] on div at bounding box center [726, 311] width 1019 height 550
click at [1038, 239] on div at bounding box center [726, 311] width 1019 height 550
click at [984, 411] on div at bounding box center [726, 311] width 1019 height 550
